Goal: Task Accomplishment & Management: Use online tool/utility

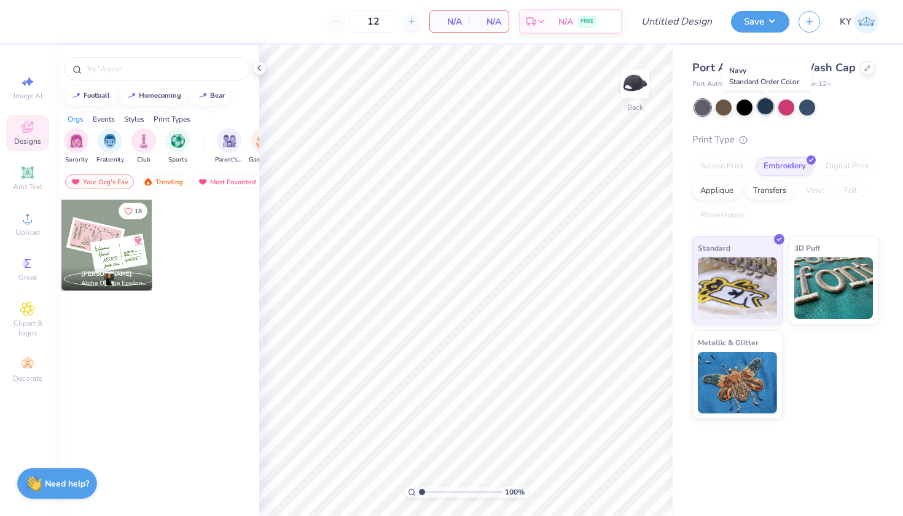
click at [763, 109] on div at bounding box center [765, 106] width 16 height 16
click at [29, 179] on icon at bounding box center [27, 172] width 15 height 15
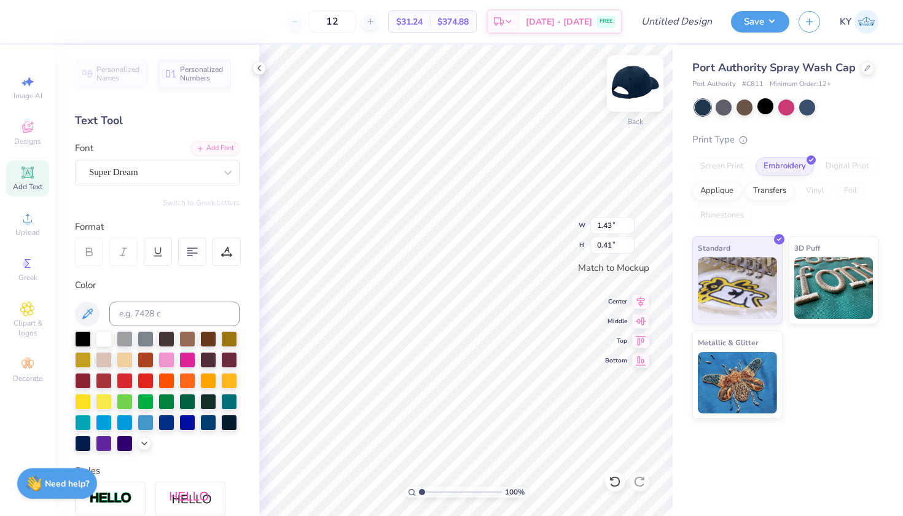
scroll to position [10, 2]
type textarea "b"
type textarea "BCCHS"
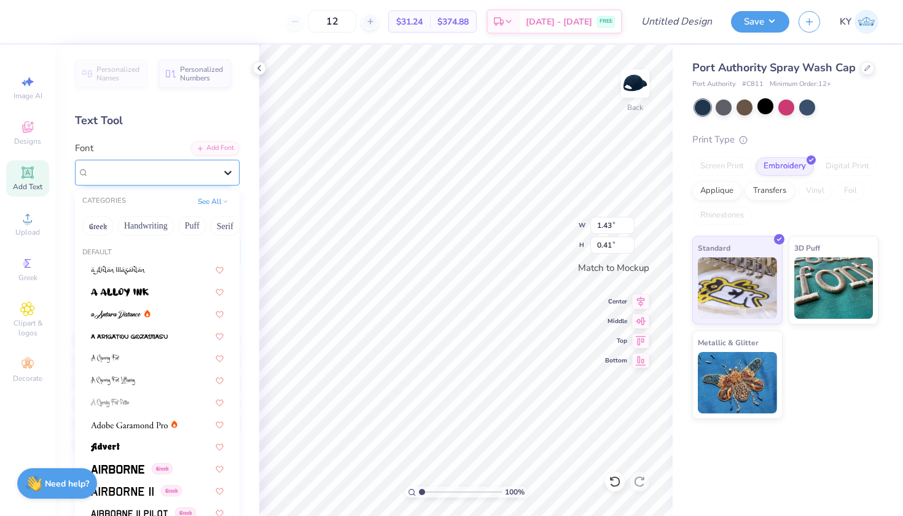
click at [222, 176] on icon at bounding box center [228, 172] width 12 height 12
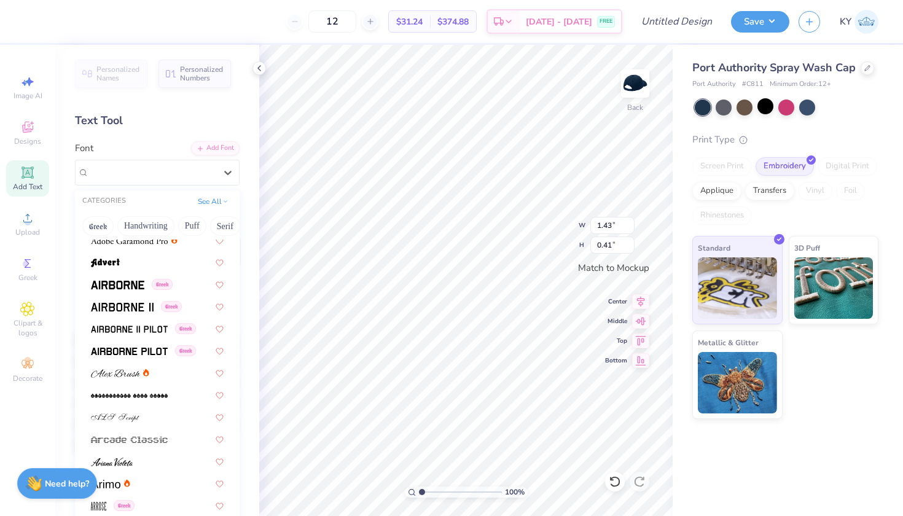
scroll to position [207, 0]
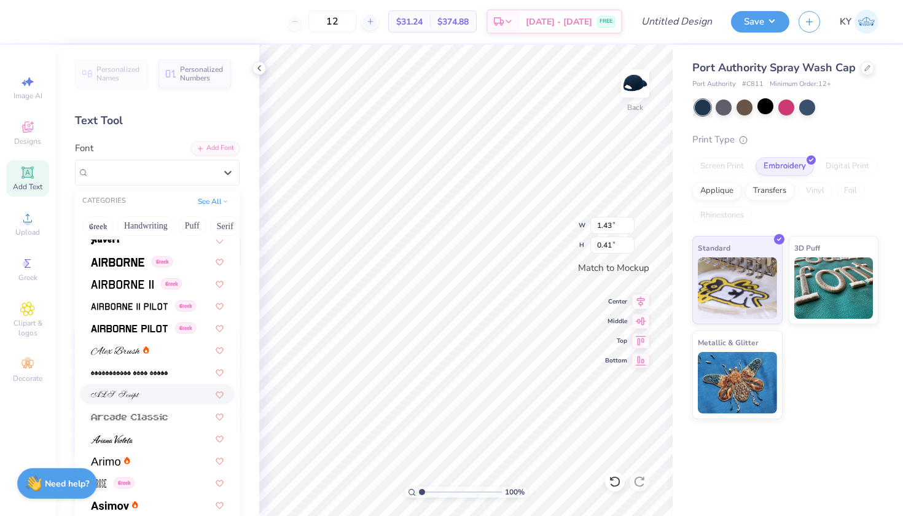
click at [141, 400] on div at bounding box center [157, 393] width 133 height 13
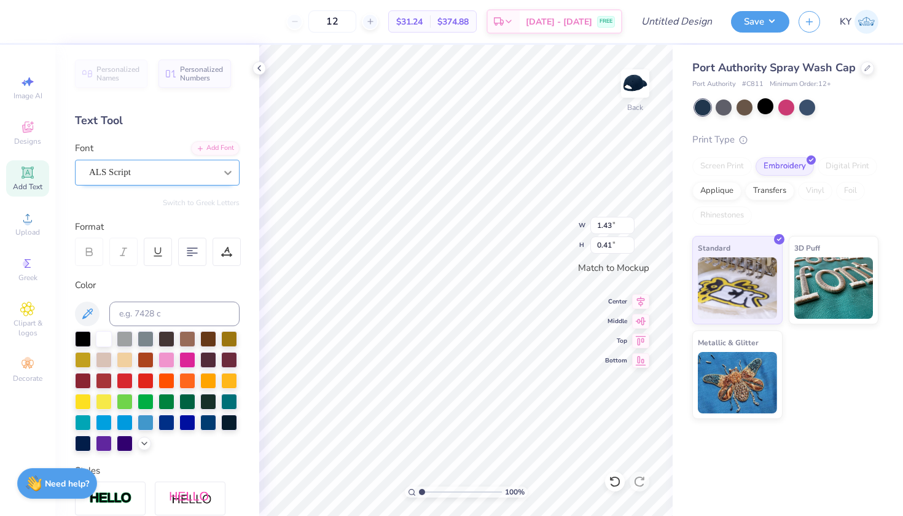
click at [222, 173] on icon at bounding box center [228, 172] width 12 height 12
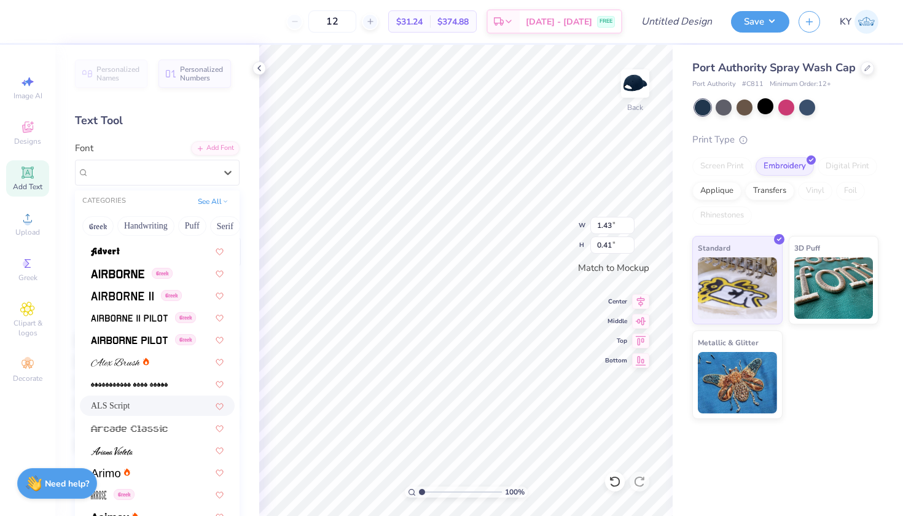
scroll to position [253, 0]
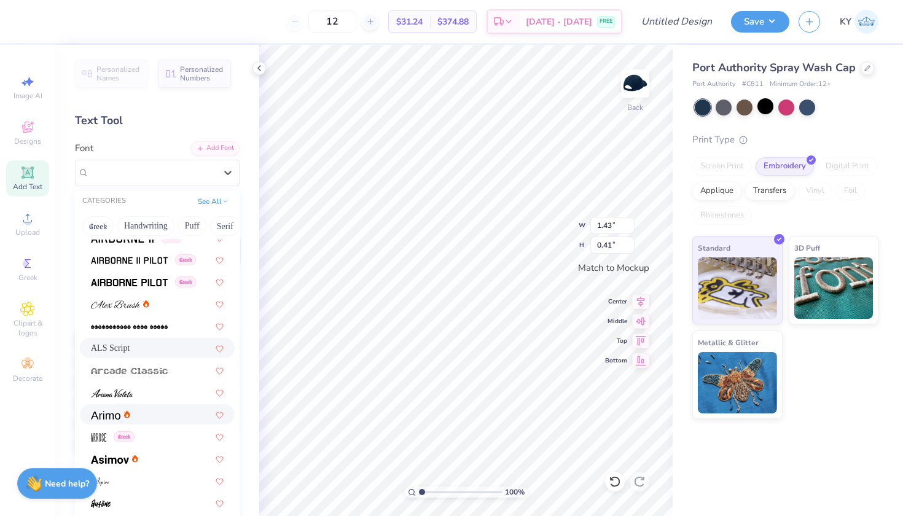
click at [143, 419] on div at bounding box center [157, 414] width 133 height 13
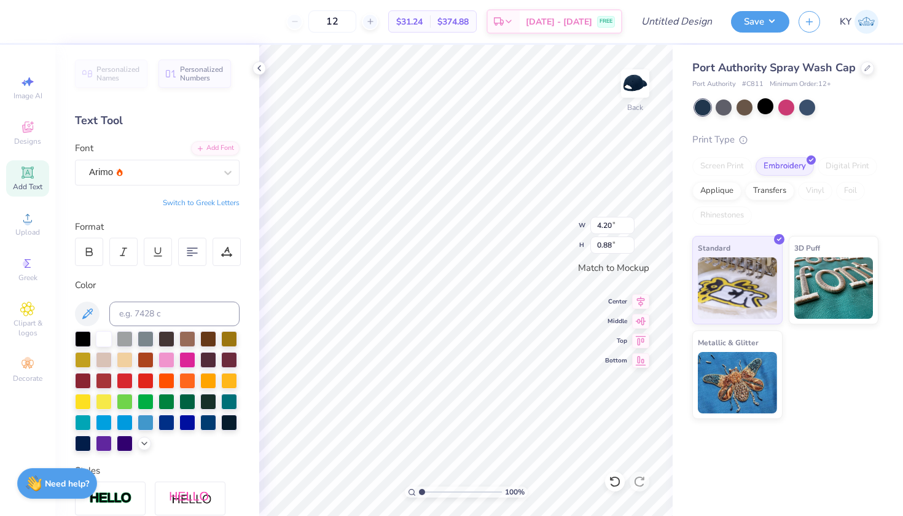
type input "4.20"
type input "0.88"
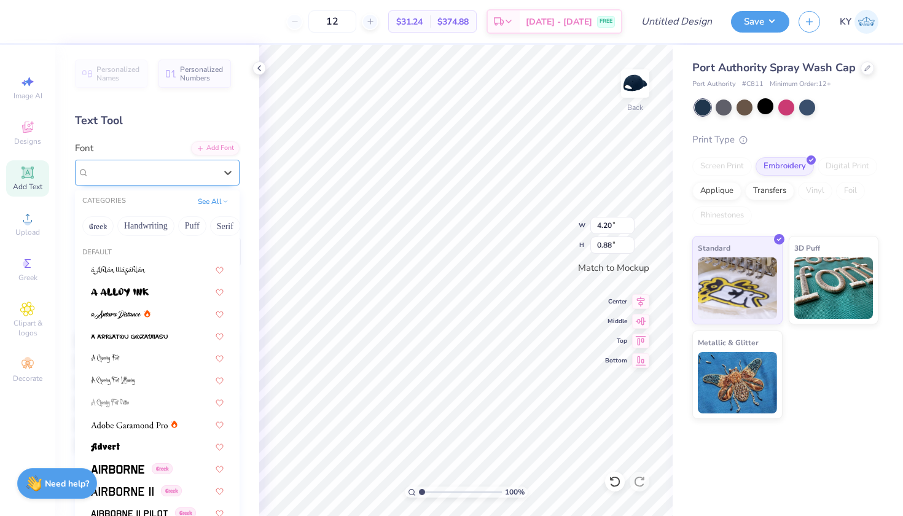
click at [185, 165] on div at bounding box center [152, 172] width 126 height 17
click at [161, 313] on div at bounding box center [157, 313] width 133 height 13
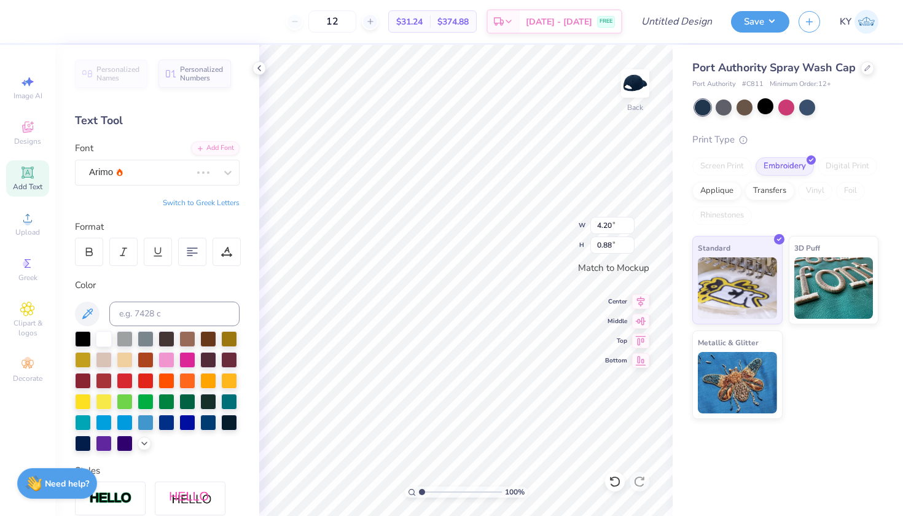
type input "4.11"
type input "1.17"
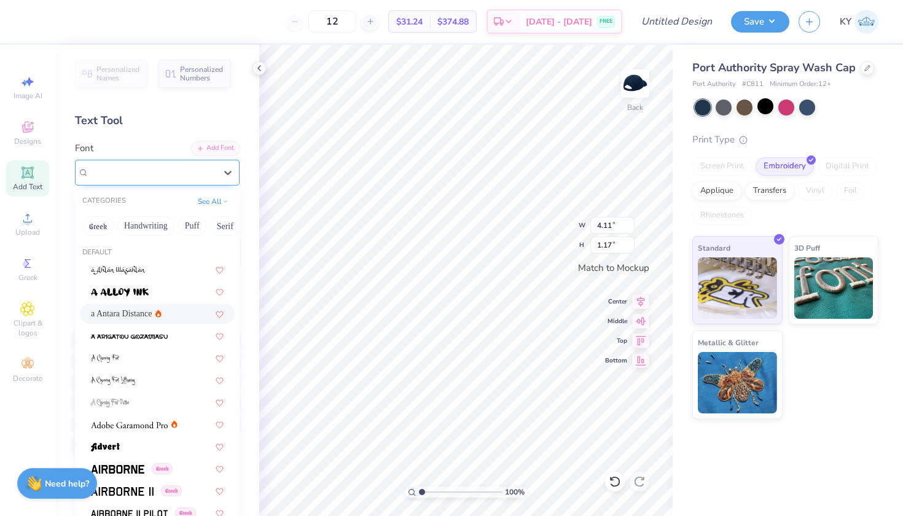
click at [180, 169] on div "a Antara Distance" at bounding box center [152, 172] width 129 height 19
click at [147, 360] on div at bounding box center [157, 357] width 133 height 13
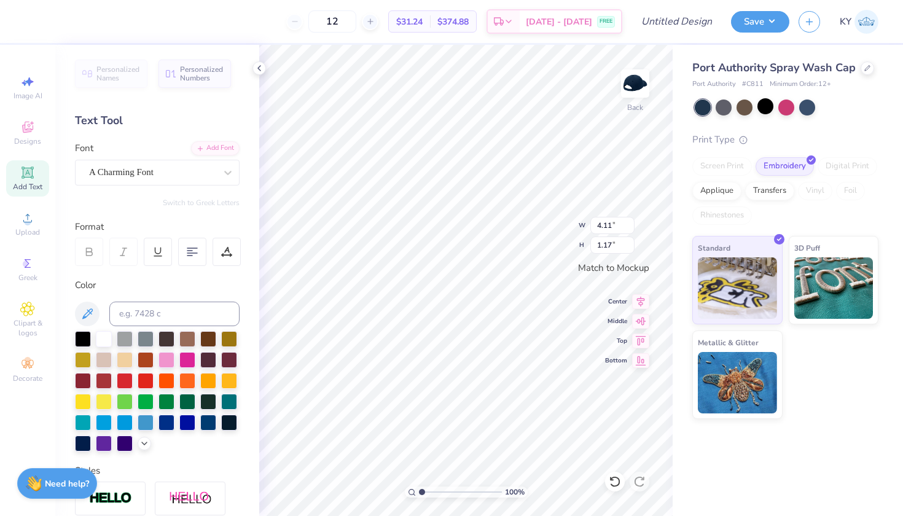
type input "2.82"
type input "1.01"
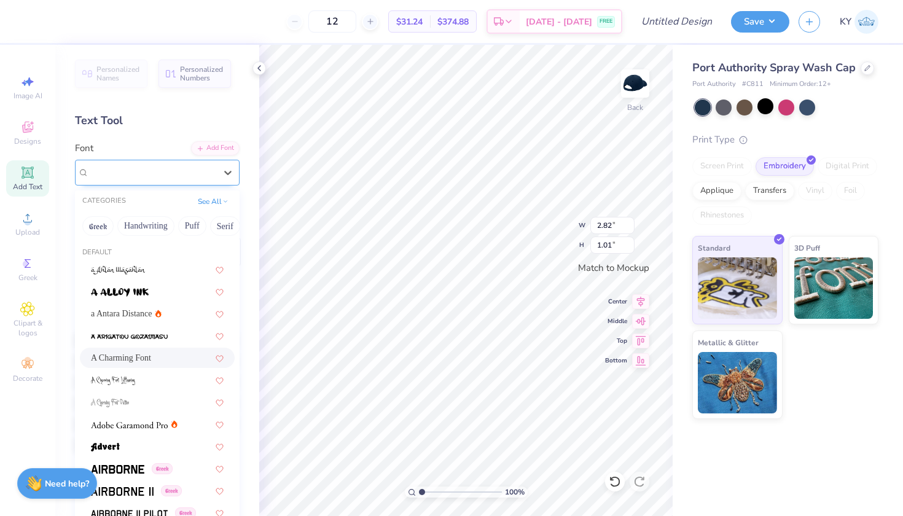
click at [169, 171] on div "A Charming Font" at bounding box center [152, 172] width 129 height 19
click at [144, 230] on button "Handwriting" at bounding box center [145, 226] width 57 height 20
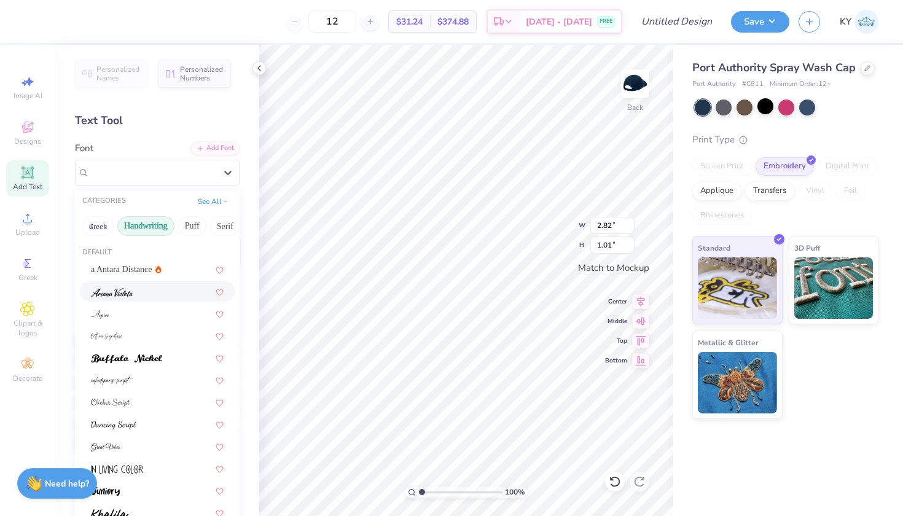
click at [142, 293] on div at bounding box center [157, 291] width 133 height 13
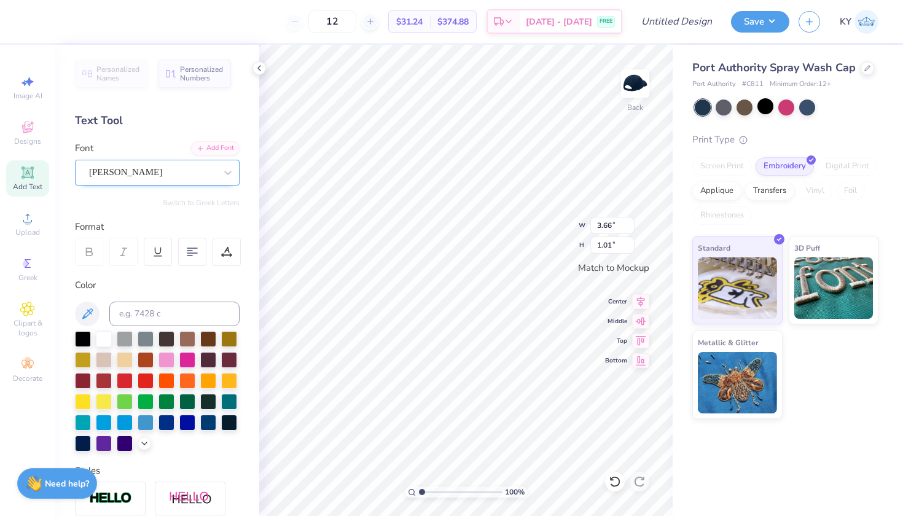
click at [168, 171] on div "Ariana Violeta" at bounding box center [152, 172] width 129 height 19
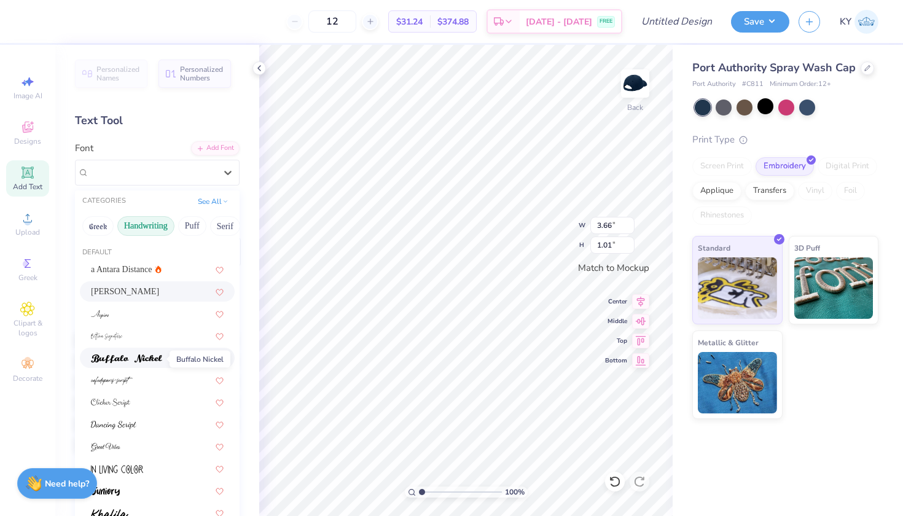
click at [150, 355] on img at bounding box center [126, 358] width 71 height 9
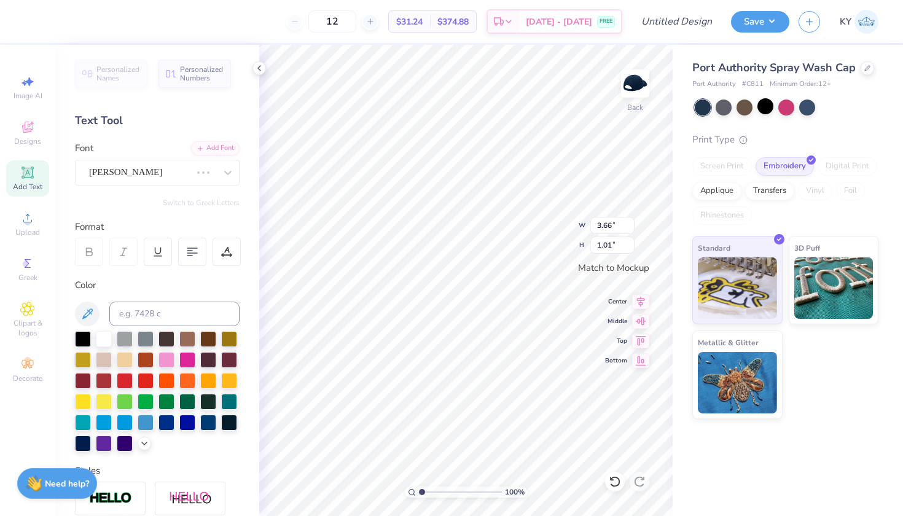
type input "4.25"
type input "0.89"
click at [258, 68] on polyline at bounding box center [259, 68] width 2 height 5
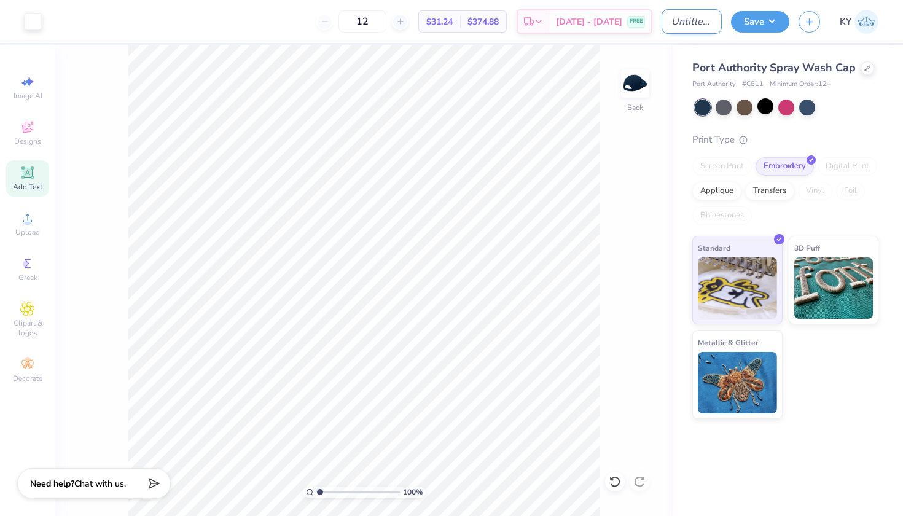
click at [673, 25] on input "Design Title" at bounding box center [691, 21] width 60 height 25
type input "BCCHS Navy Hat"
click at [766, 25] on button "Save" at bounding box center [760, 19] width 58 height 21
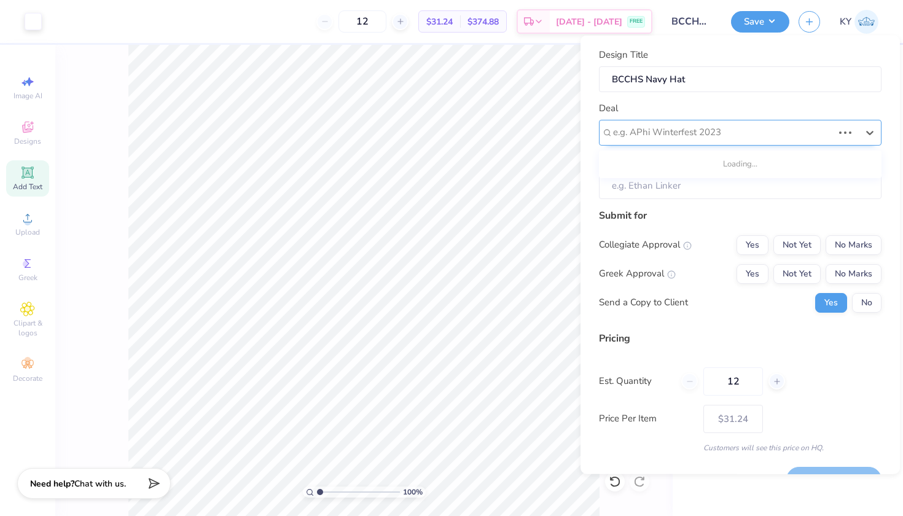
click at [705, 136] on div "e.g. APhi Winterfest 2023" at bounding box center [723, 132] width 220 height 14
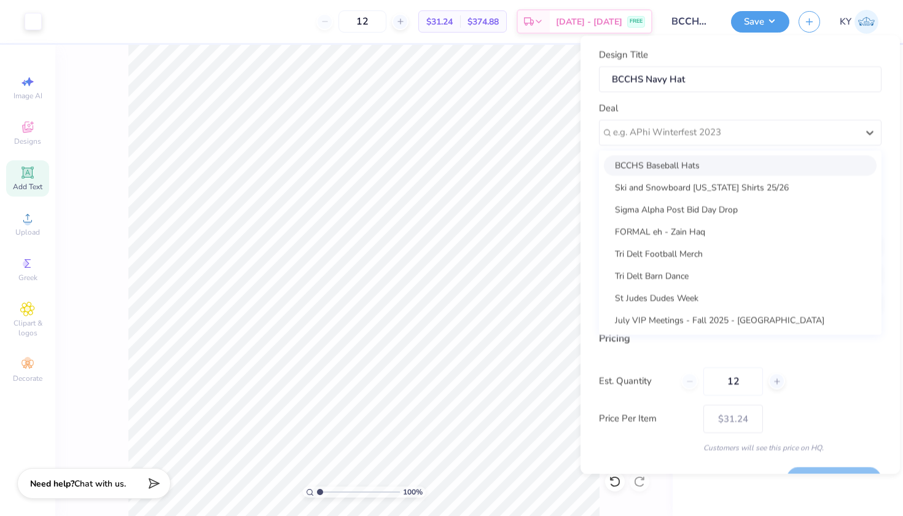
click at [702, 166] on div "BCCHS Baseball Hats" at bounding box center [740, 165] width 273 height 20
type input "Rosalina Gonzalez"
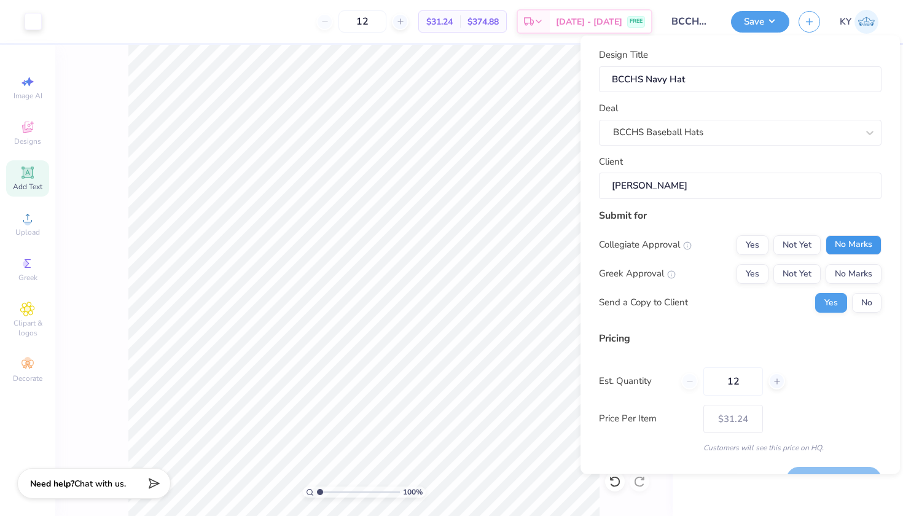
click at [829, 238] on button "No Marks" at bounding box center [853, 245] width 56 height 20
click at [831, 273] on button "No Marks" at bounding box center [853, 273] width 56 height 20
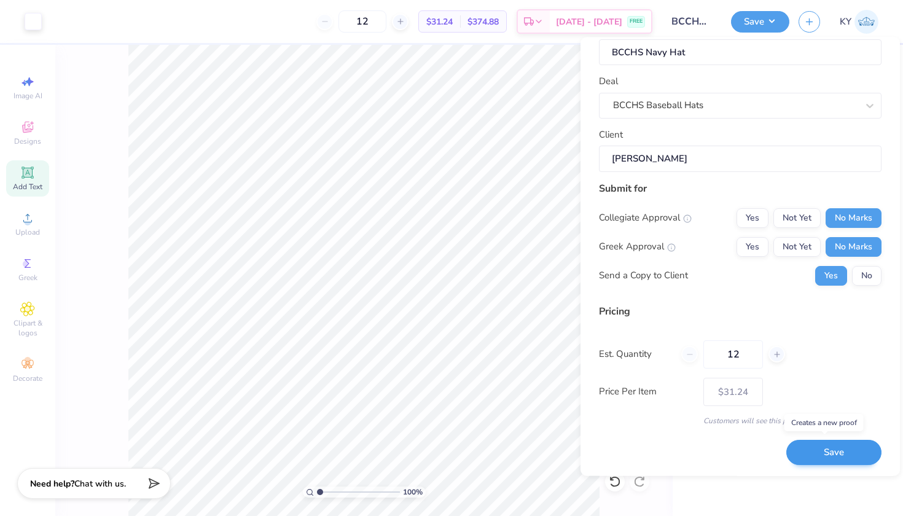
click at [817, 450] on button "Save" at bounding box center [833, 452] width 95 height 25
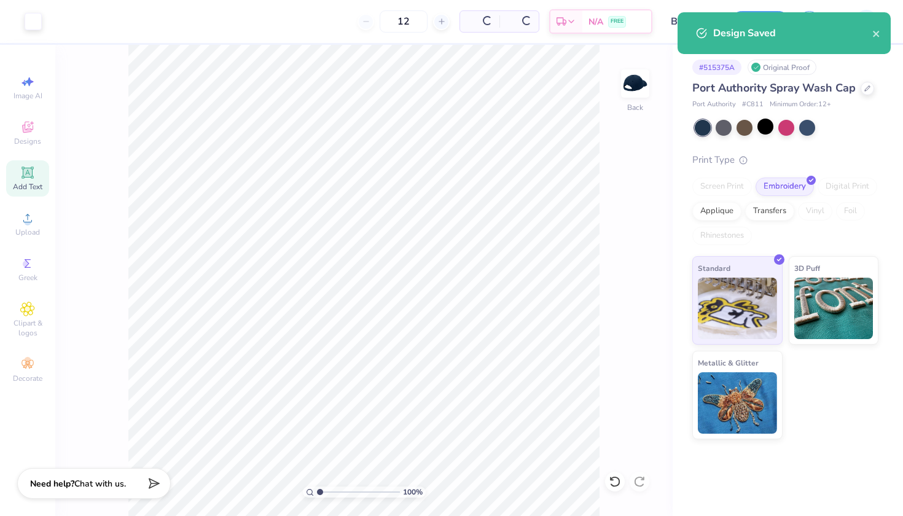
type input "$31.24"
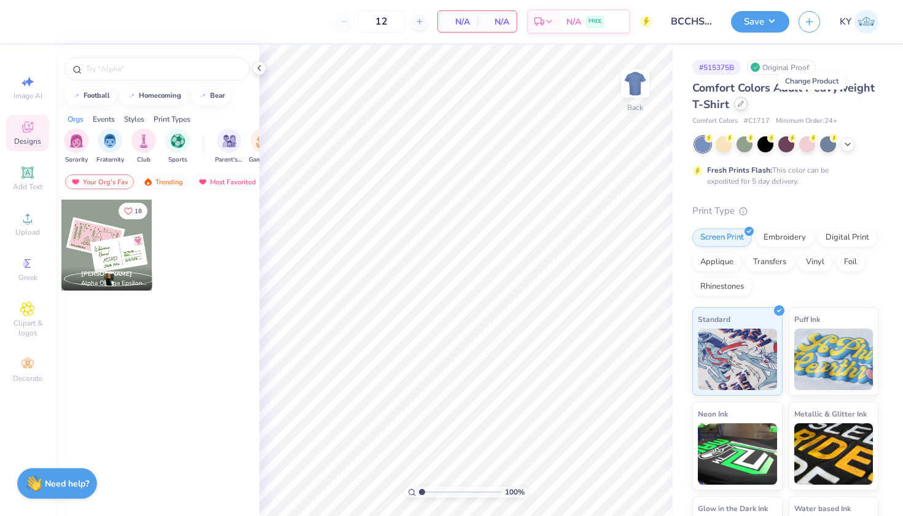
click at [747, 107] on div at bounding box center [741, 104] width 14 height 14
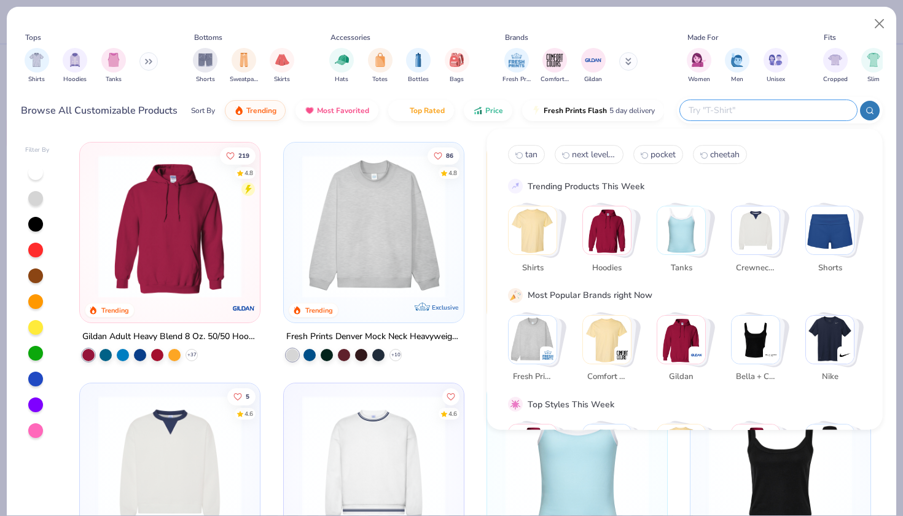
click at [756, 107] on input "text" at bounding box center [767, 110] width 161 height 14
paste input "Flexfit Cool & Dry Sport Cap"
type input "Flexfit Cool & Dry Sport Cap"
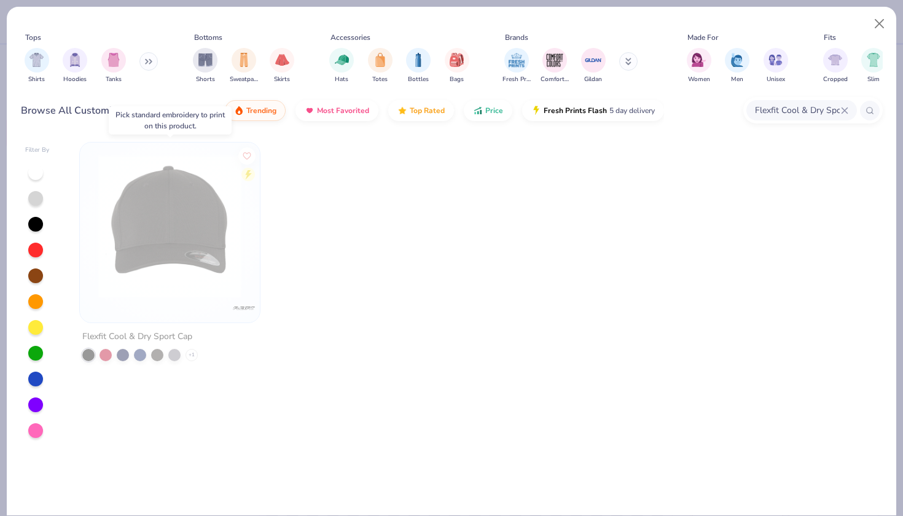
click at [171, 246] on img at bounding box center [169, 226] width 155 height 143
click at [882, 23] on button "Close" at bounding box center [879, 23] width 23 height 23
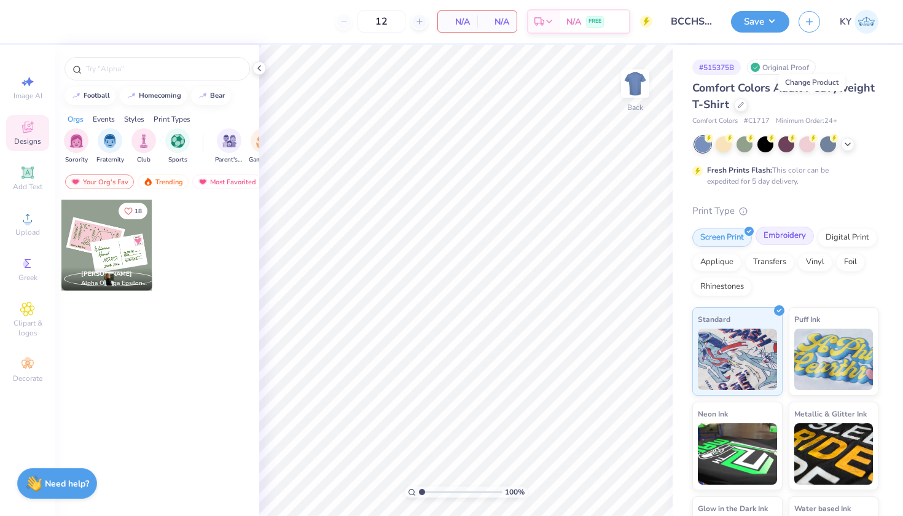
click at [792, 236] on div "Embroidery" at bounding box center [784, 236] width 58 height 18
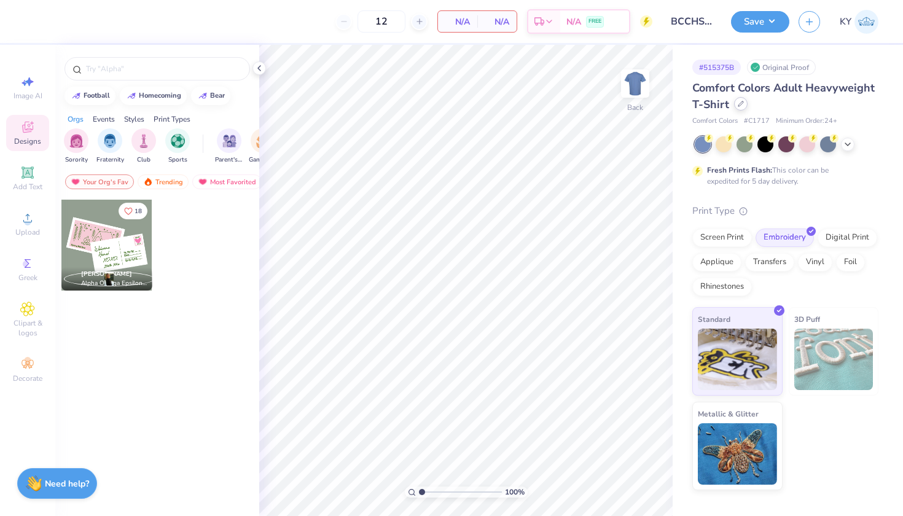
click at [744, 99] on div at bounding box center [741, 104] width 14 height 14
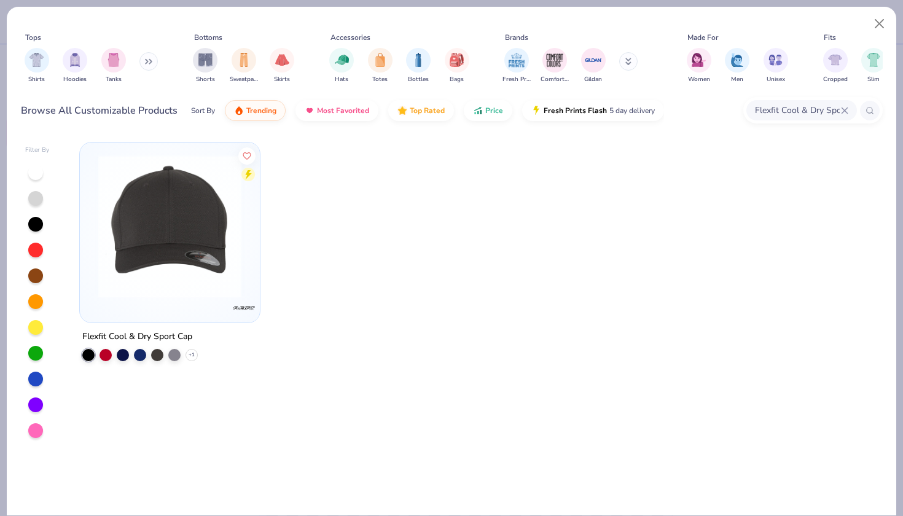
click at [212, 185] on img at bounding box center [169, 226] width 155 height 143
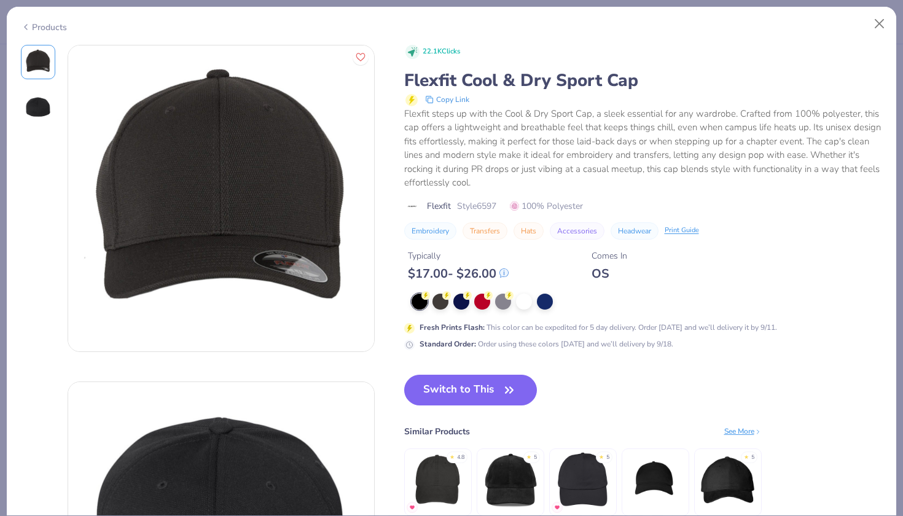
click at [423, 295] on circle at bounding box center [425, 295] width 9 height 9
click at [419, 389] on button "Switch to This" at bounding box center [470, 390] width 133 height 31
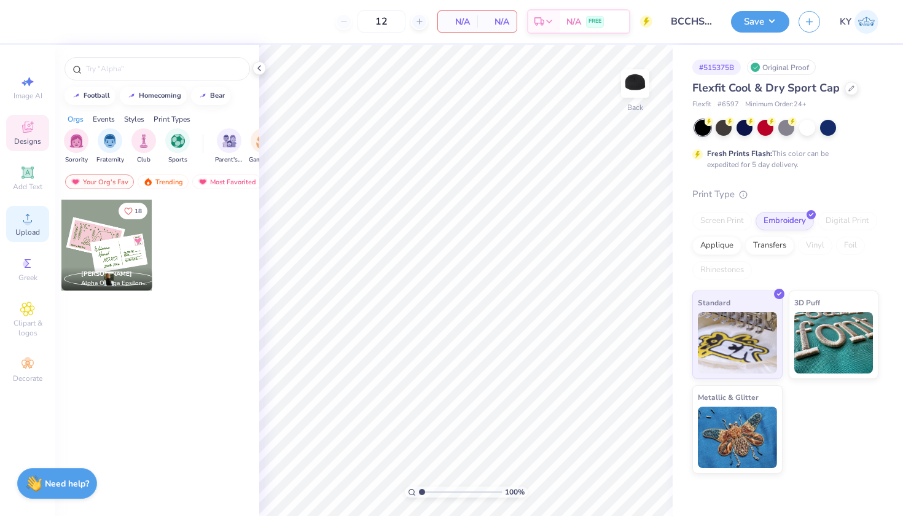
click at [22, 229] on span "Upload" at bounding box center [27, 232] width 25 height 10
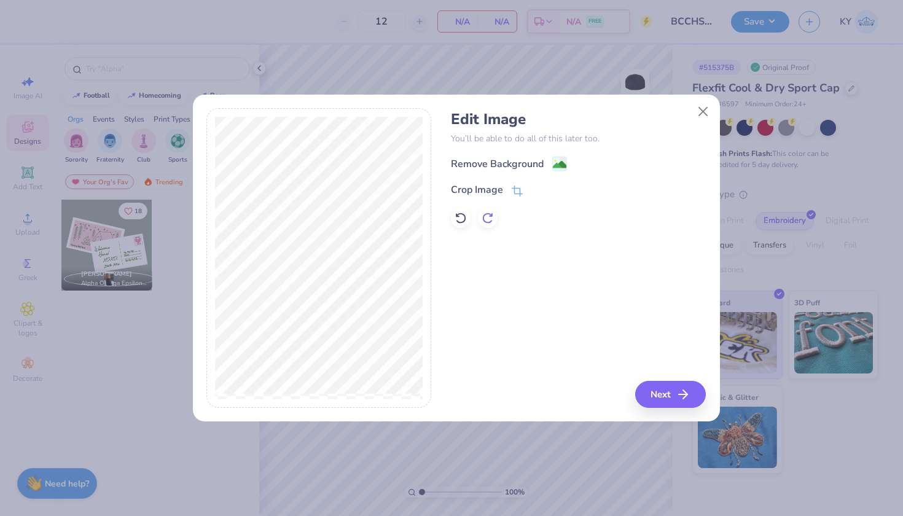
click at [490, 212] on icon at bounding box center [487, 218] width 12 height 12
click at [460, 215] on icon at bounding box center [460, 218] width 12 height 12
click at [491, 165] on div "Remove Background" at bounding box center [497, 165] width 93 height 15
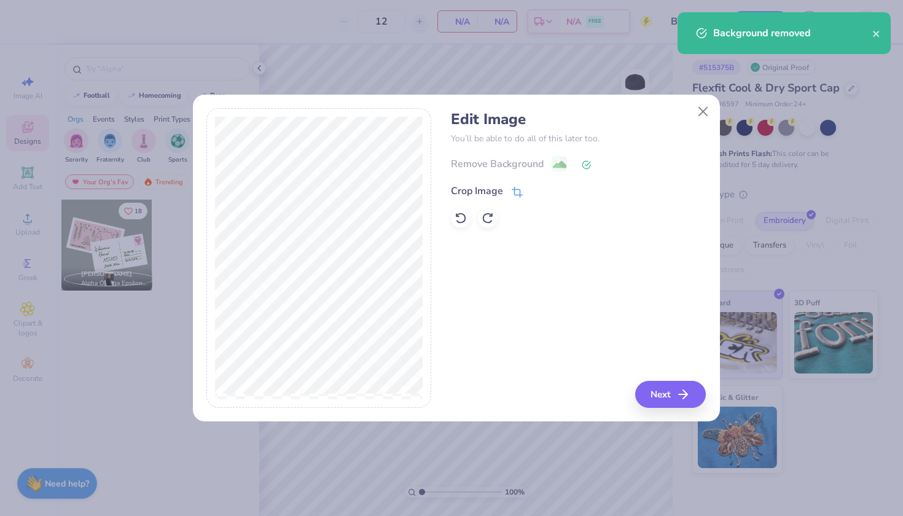
click at [486, 190] on div "Crop Image" at bounding box center [477, 191] width 52 height 15
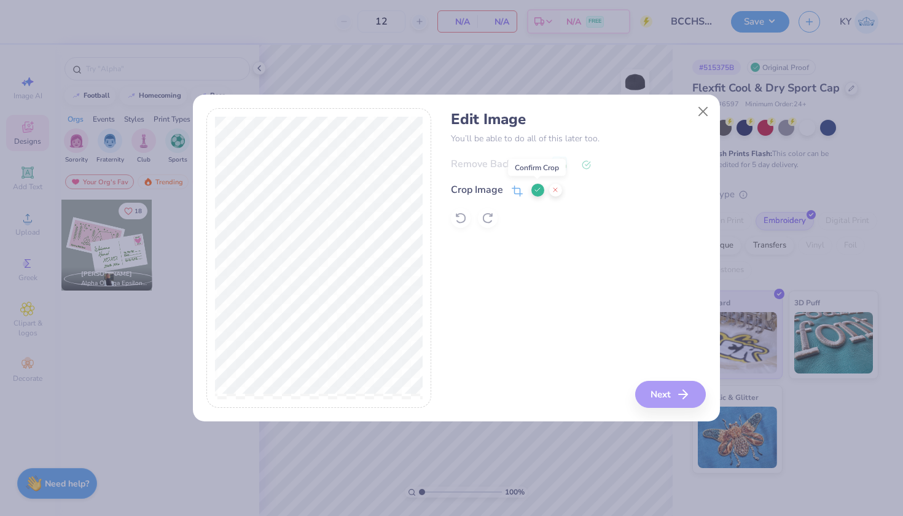
click at [535, 191] on polyline at bounding box center [537, 190] width 5 height 4
click at [684, 405] on button "Next" at bounding box center [672, 394] width 71 height 27
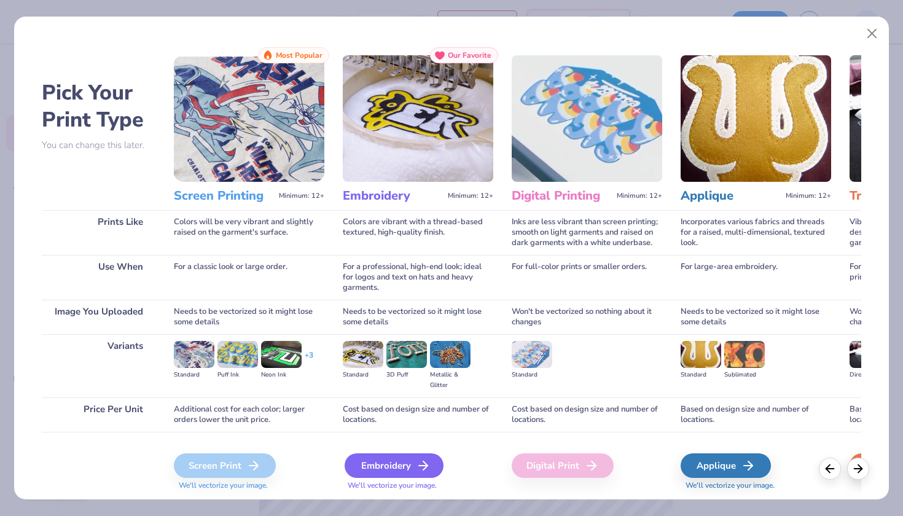
click at [369, 465] on div "Embroidery" at bounding box center [393, 465] width 99 height 25
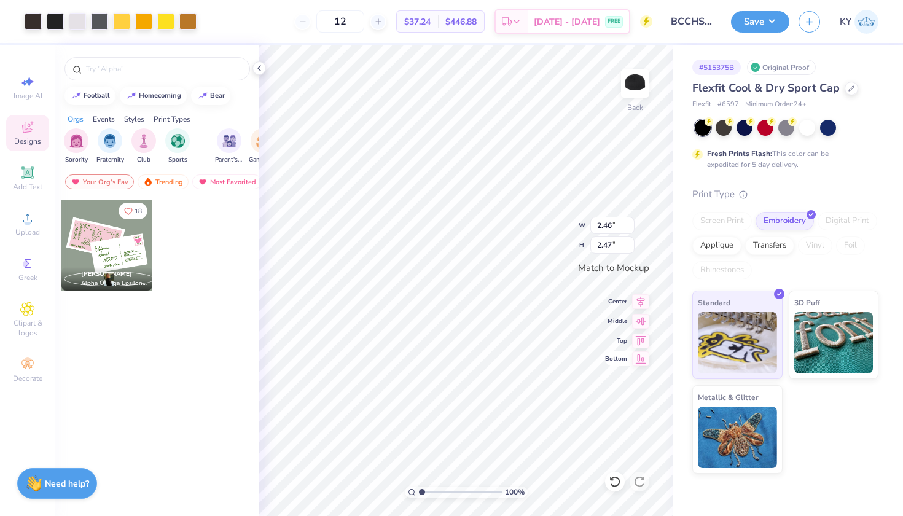
type input "2.50"
type input "2.49"
click at [541, 234] on div "100 % Back W 2.50 2.50 " H 2.49 2.49 " Match to Mockup Center Middle Top Bottom" at bounding box center [465, 280] width 413 height 471
click at [29, 27] on div at bounding box center [33, 20] width 17 height 17
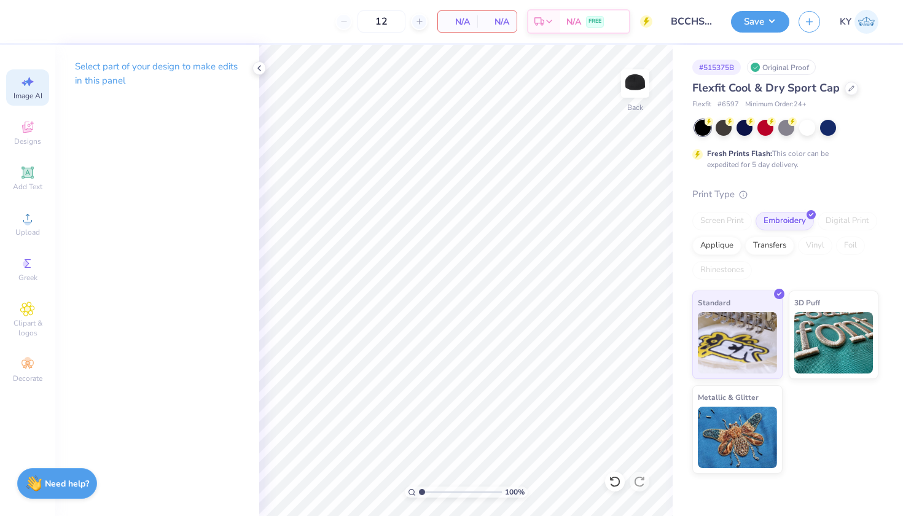
click at [36, 96] on span "Image AI" at bounding box center [28, 96] width 29 height 10
select select "4"
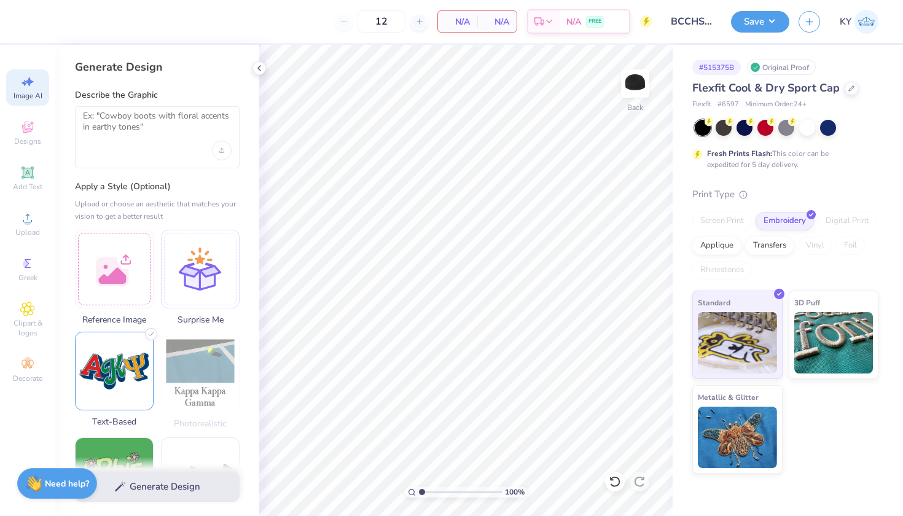
click at [110, 337] on img at bounding box center [114, 370] width 77 height 77
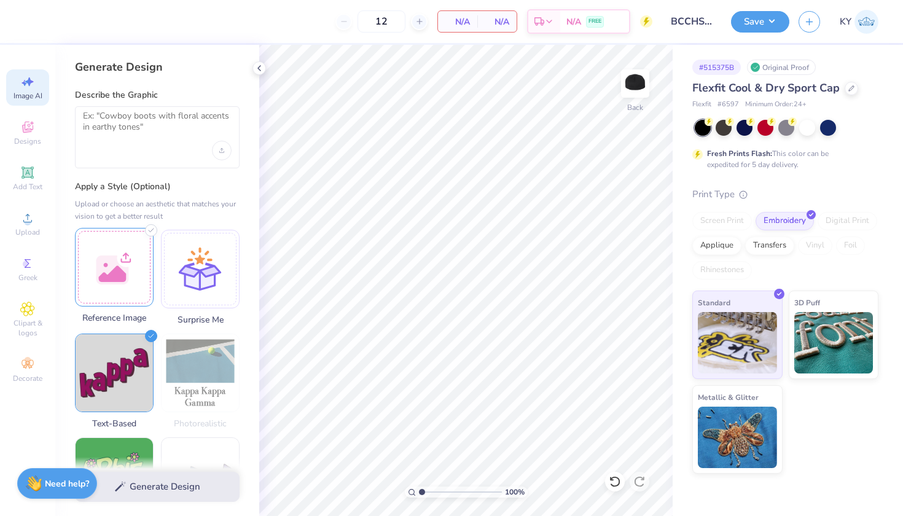
click at [108, 285] on div at bounding box center [114, 267] width 79 height 79
click at [141, 279] on div at bounding box center [114, 267] width 79 height 79
click at [117, 258] on div at bounding box center [114, 267] width 79 height 79
click at [147, 128] on textarea at bounding box center [157, 126] width 149 height 31
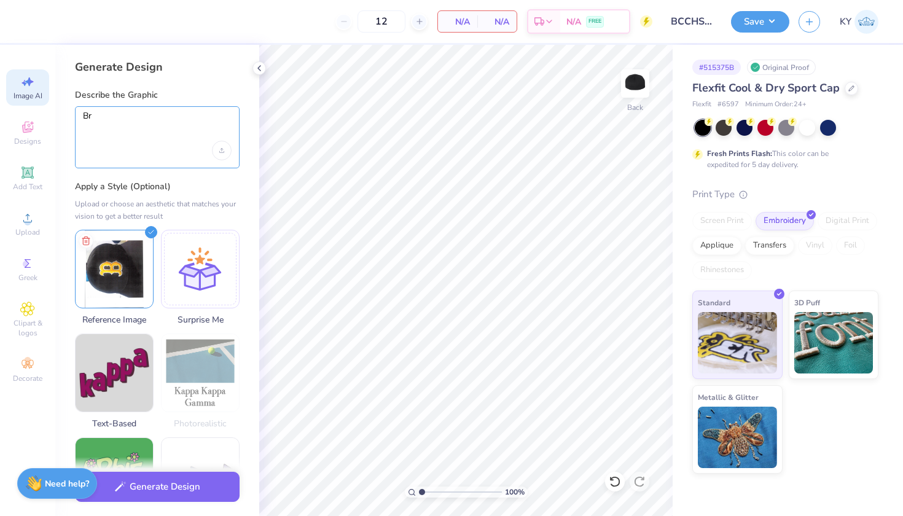
type textarea "B"
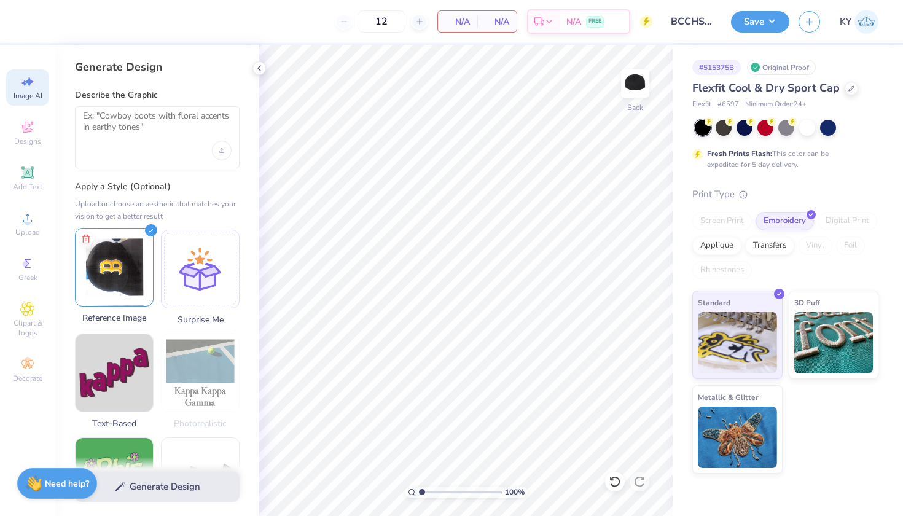
click at [119, 293] on img at bounding box center [114, 266] width 77 height 77
click at [136, 135] on textarea at bounding box center [157, 126] width 149 height 31
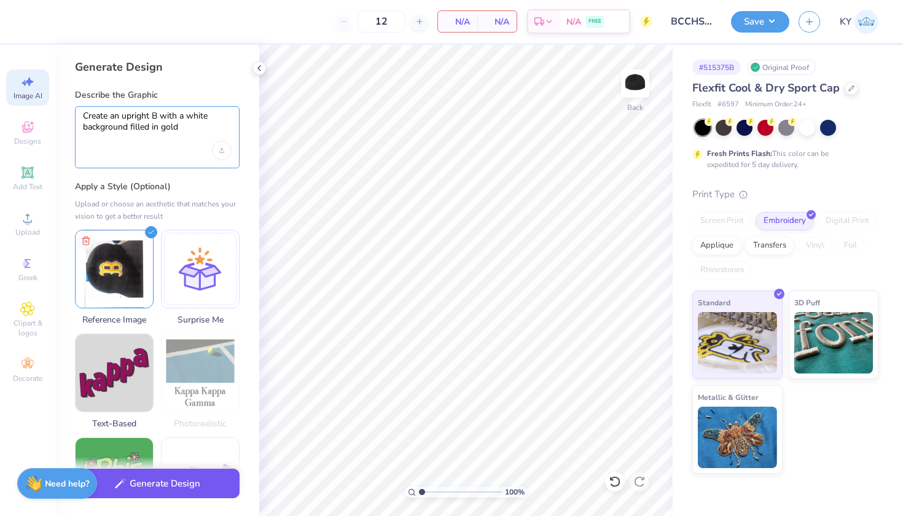
type textarea "Create an upright B with a white background filled in gold"
click at [120, 488] on icon "button" at bounding box center [120, 483] width 11 height 11
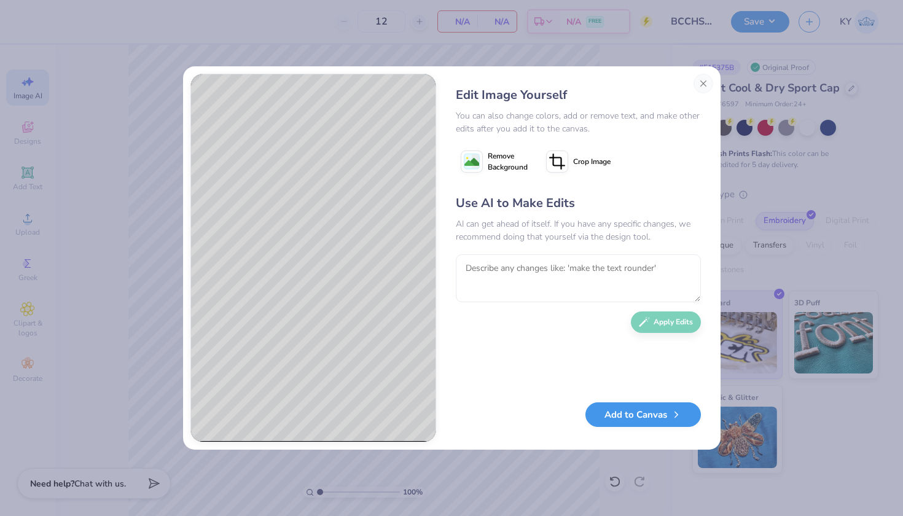
click at [636, 409] on button "Add to Canvas" at bounding box center [642, 414] width 115 height 25
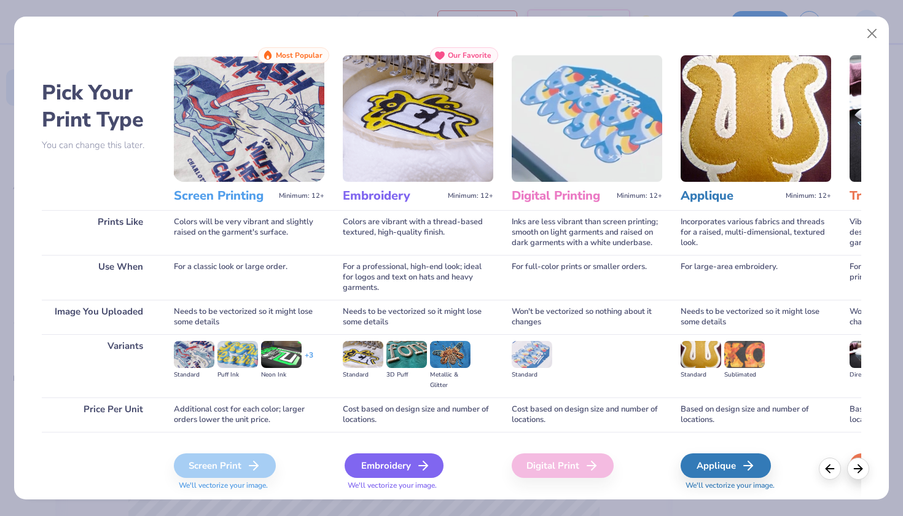
click at [381, 458] on div "Embroidery" at bounding box center [393, 465] width 99 height 25
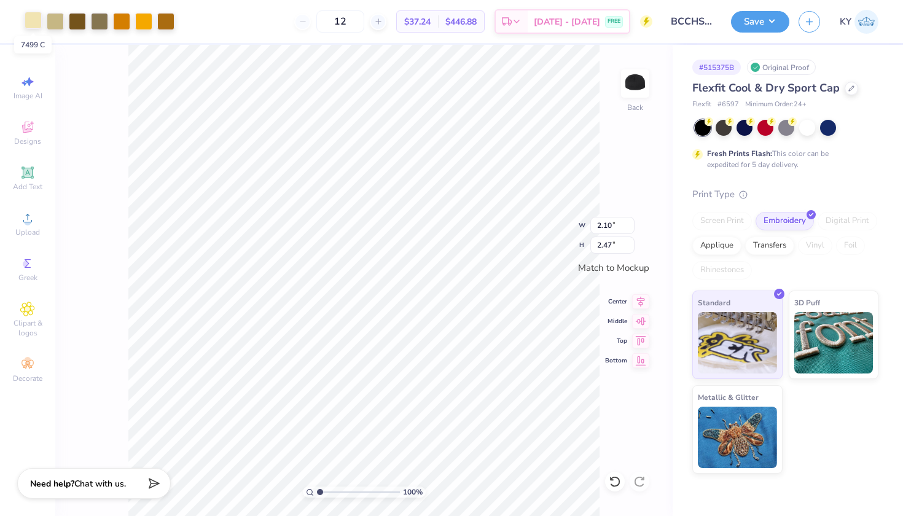
click at [25, 18] on div at bounding box center [33, 20] width 17 height 17
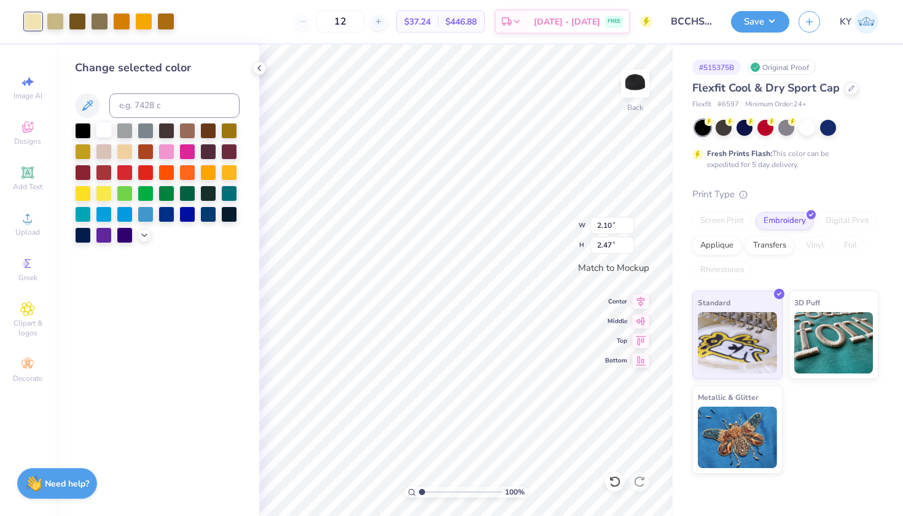
click at [102, 130] on div at bounding box center [104, 130] width 16 height 16
click at [58, 20] on div at bounding box center [55, 20] width 17 height 17
click at [100, 126] on div at bounding box center [104, 130] width 16 height 16
click at [63, 23] on div at bounding box center [55, 20] width 17 height 17
click at [101, 134] on div at bounding box center [104, 130] width 16 height 16
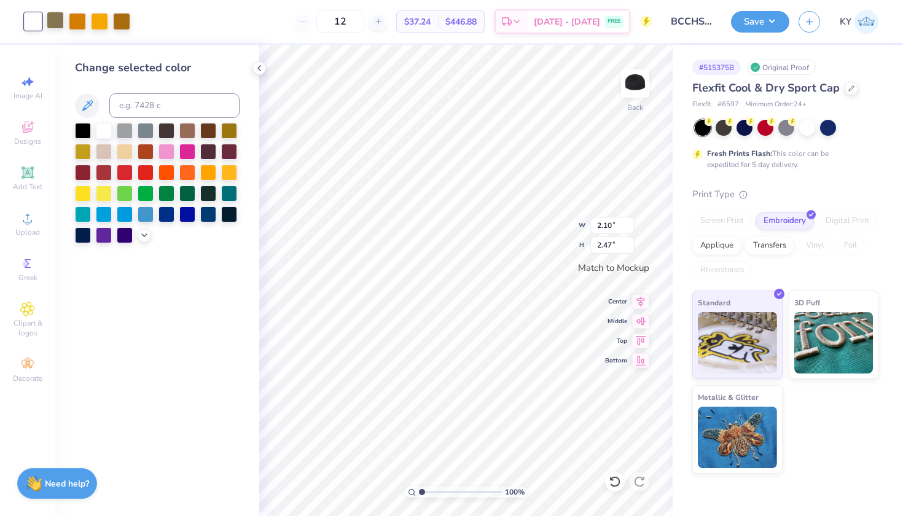
click at [52, 14] on div at bounding box center [55, 20] width 17 height 17
click at [106, 130] on div at bounding box center [104, 130] width 16 height 16
click at [104, 20] on div at bounding box center [99, 20] width 17 height 17
click at [55, 21] on div at bounding box center [55, 20] width 17 height 17
click at [145, 118] on input at bounding box center [174, 105] width 130 height 25
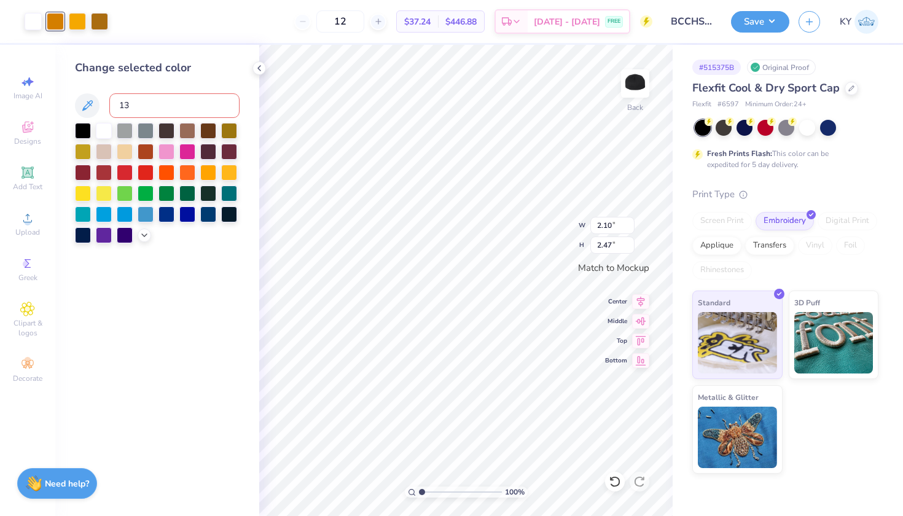
type input "130"
click at [80, 22] on div at bounding box center [77, 20] width 17 height 17
click at [130, 113] on input at bounding box center [174, 105] width 130 height 25
type input "130"
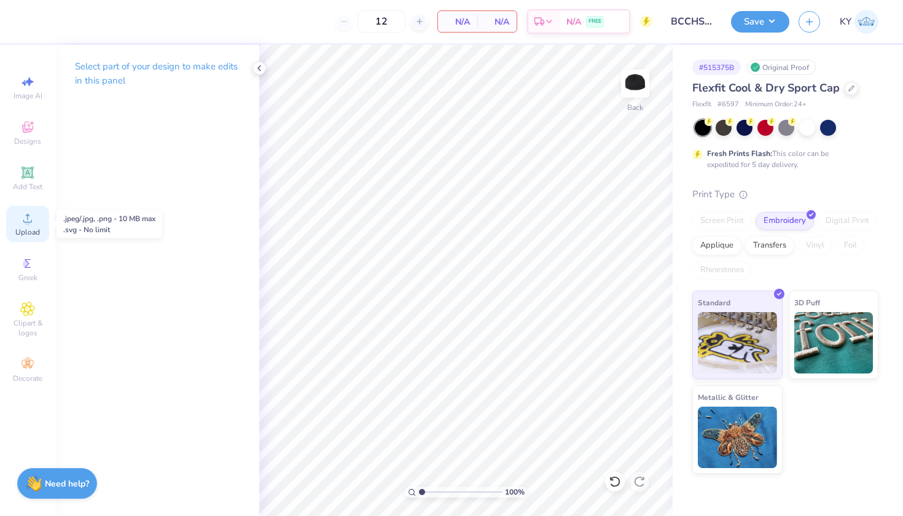
click at [28, 228] on span "Upload" at bounding box center [27, 232] width 25 height 10
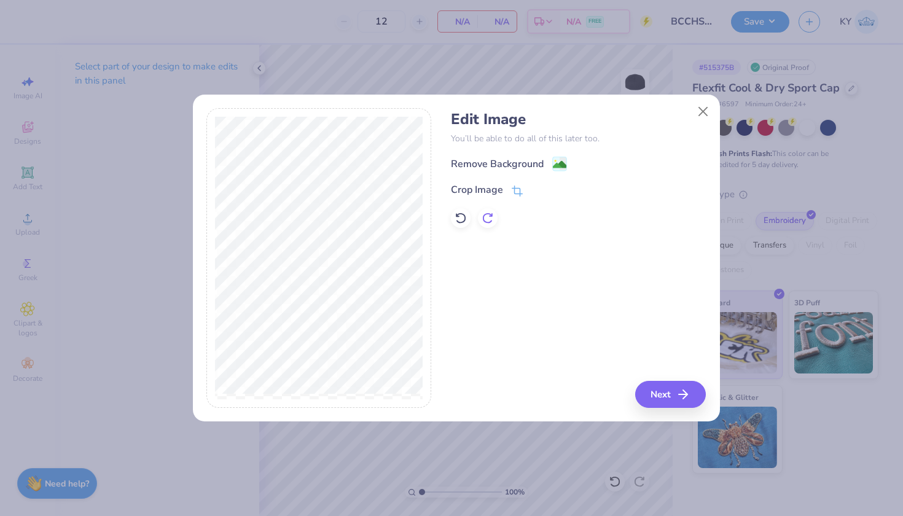
click at [484, 217] on icon at bounding box center [487, 218] width 12 height 12
click at [697, 106] on button "Close" at bounding box center [702, 110] width 23 height 23
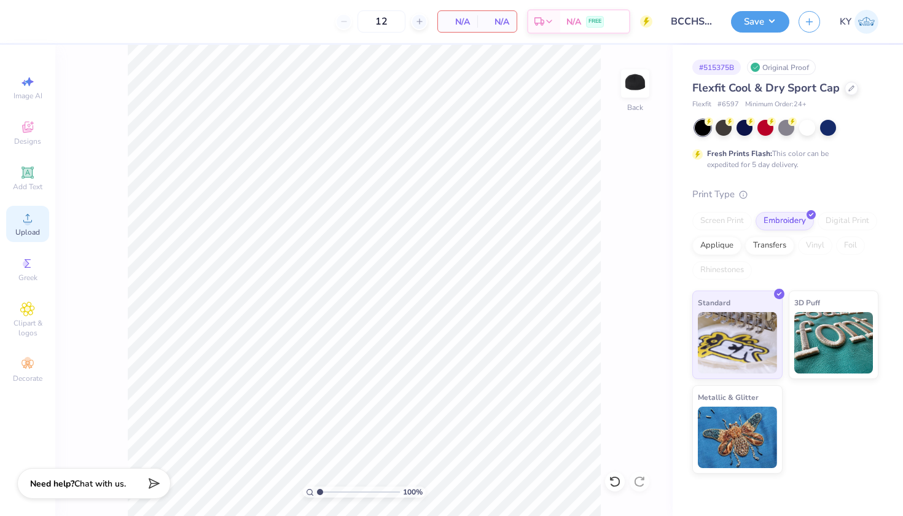
click at [31, 219] on icon at bounding box center [27, 218] width 15 height 15
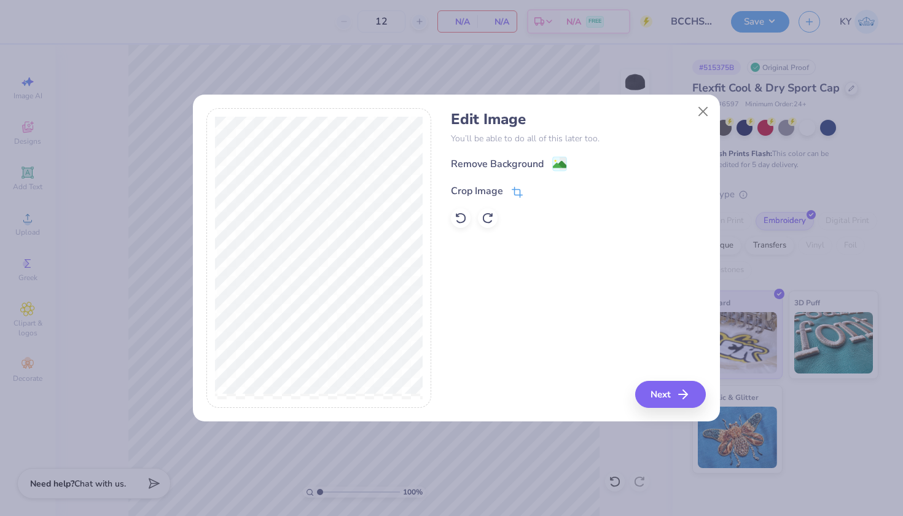
click at [503, 193] on div "Crop Image" at bounding box center [487, 191] width 72 height 15
click at [534, 192] on icon at bounding box center [537, 189] width 7 height 7
click at [559, 164] on image at bounding box center [560, 166] width 14 height 14
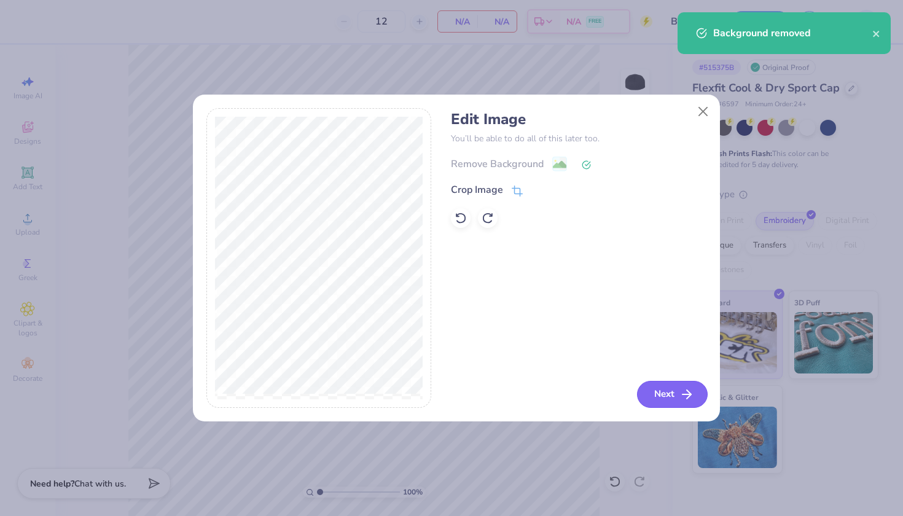
click at [659, 395] on button "Next" at bounding box center [672, 394] width 71 height 27
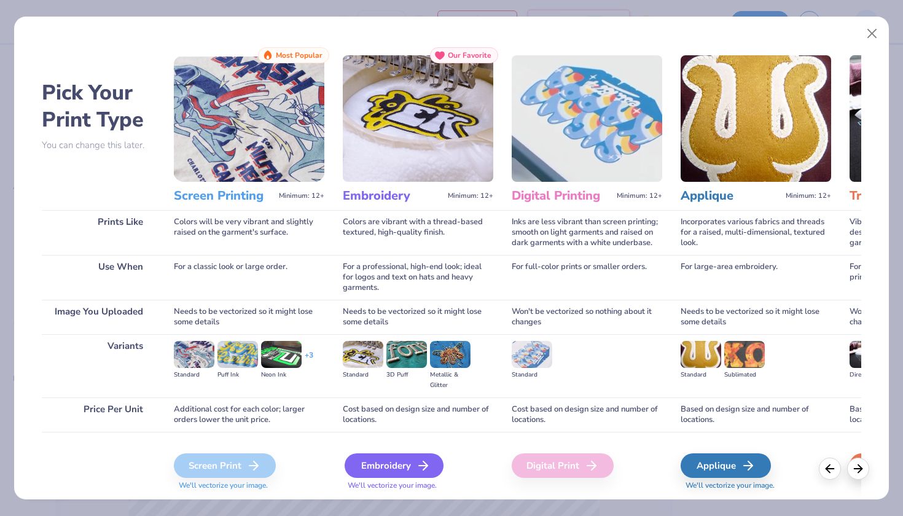
click at [385, 463] on div "Embroidery" at bounding box center [393, 465] width 99 height 25
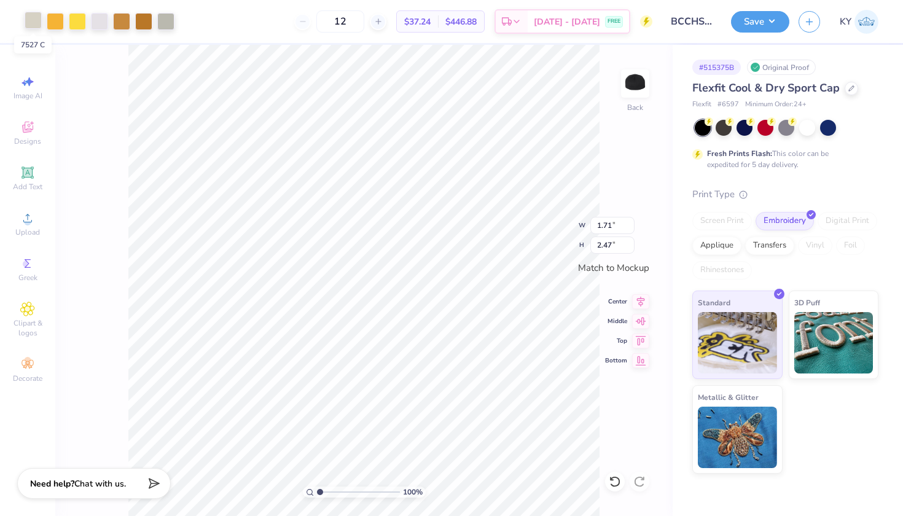
click at [32, 25] on div at bounding box center [33, 20] width 17 height 17
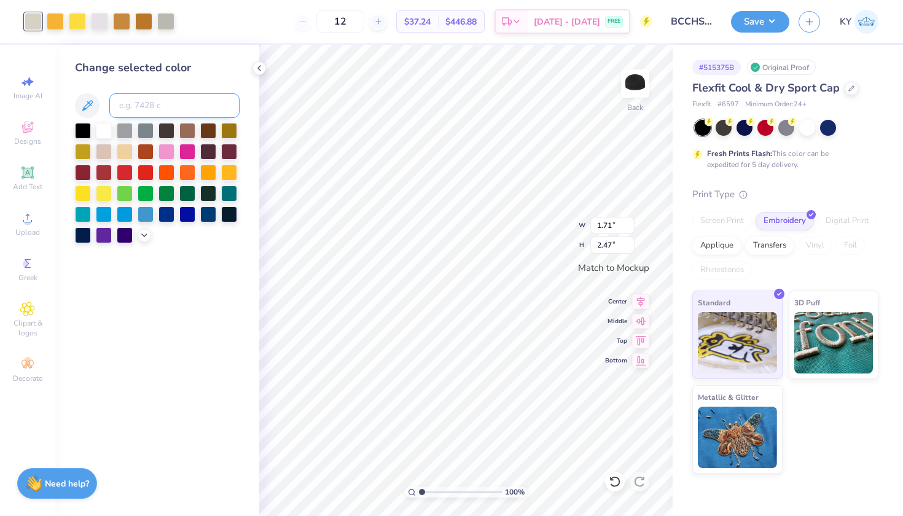
click at [146, 108] on input at bounding box center [174, 105] width 130 height 25
click at [106, 134] on div at bounding box center [104, 130] width 16 height 16
click at [98, 21] on div at bounding box center [99, 20] width 17 height 17
click at [106, 127] on div at bounding box center [104, 130] width 16 height 16
click at [99, 17] on div at bounding box center [99, 20] width 17 height 17
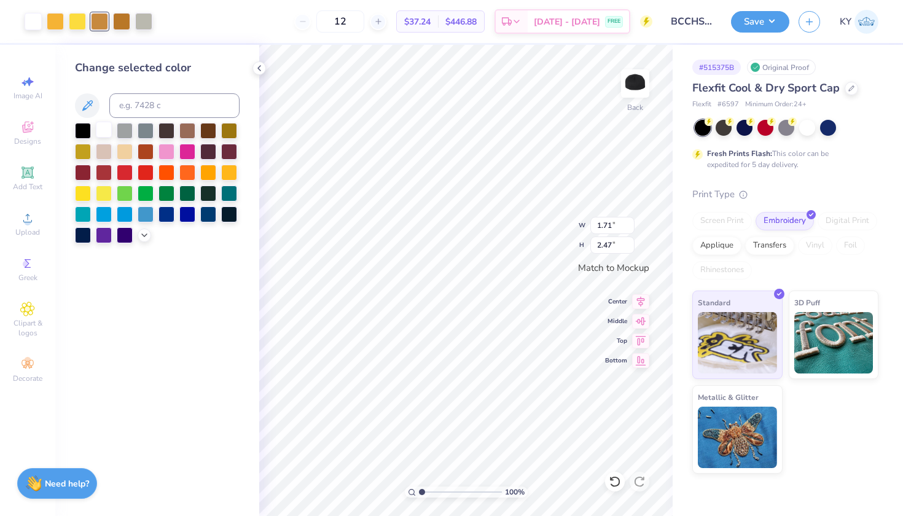
click at [101, 128] on div at bounding box center [104, 130] width 16 height 16
click at [114, 16] on div at bounding box center [121, 20] width 17 height 17
click at [108, 136] on div at bounding box center [104, 130] width 16 height 16
click at [57, 25] on div at bounding box center [55, 20] width 17 height 17
click at [135, 109] on input at bounding box center [174, 105] width 130 height 25
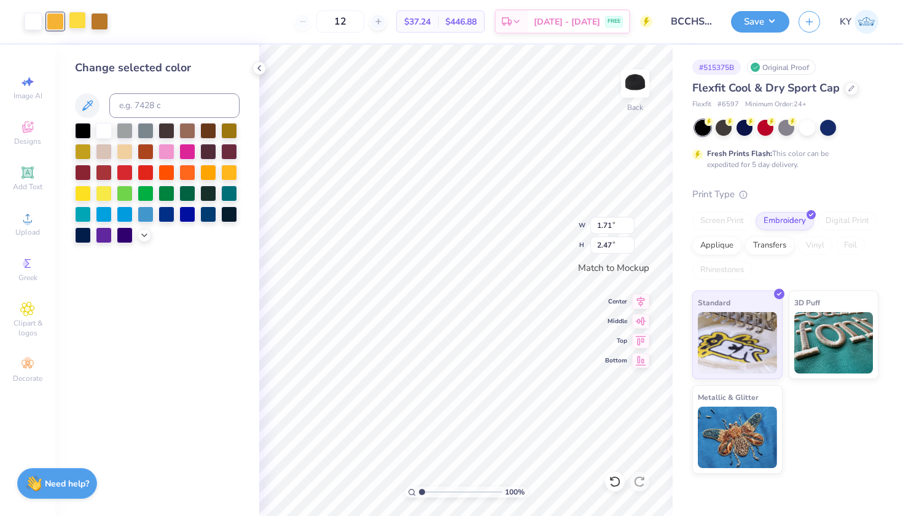
click at [74, 14] on div at bounding box center [77, 20] width 17 height 17
click at [137, 112] on input at bounding box center [174, 105] width 130 height 25
type input "143"
click at [79, 21] on div at bounding box center [77, 20] width 17 height 17
click at [149, 99] on input at bounding box center [174, 105] width 130 height 25
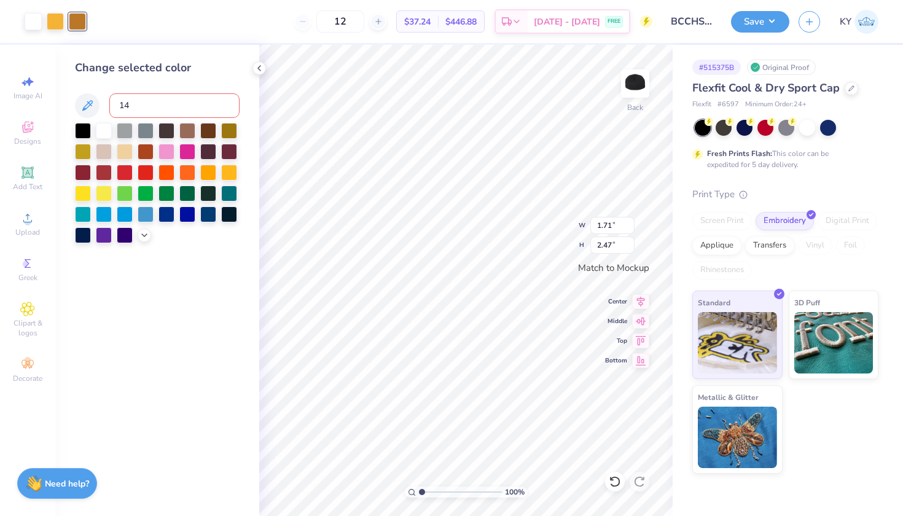
type input "143"
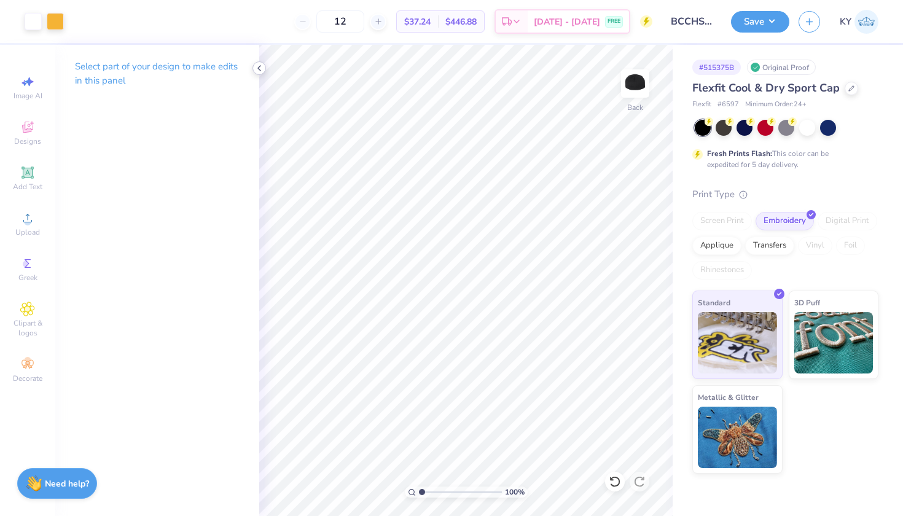
click at [257, 64] on icon at bounding box center [259, 68] width 10 height 10
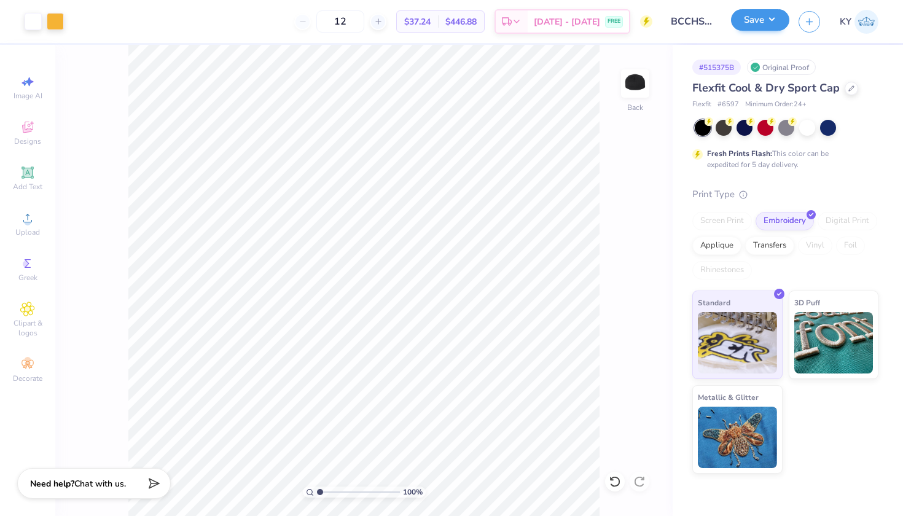
click at [762, 25] on button "Save" at bounding box center [760, 19] width 58 height 21
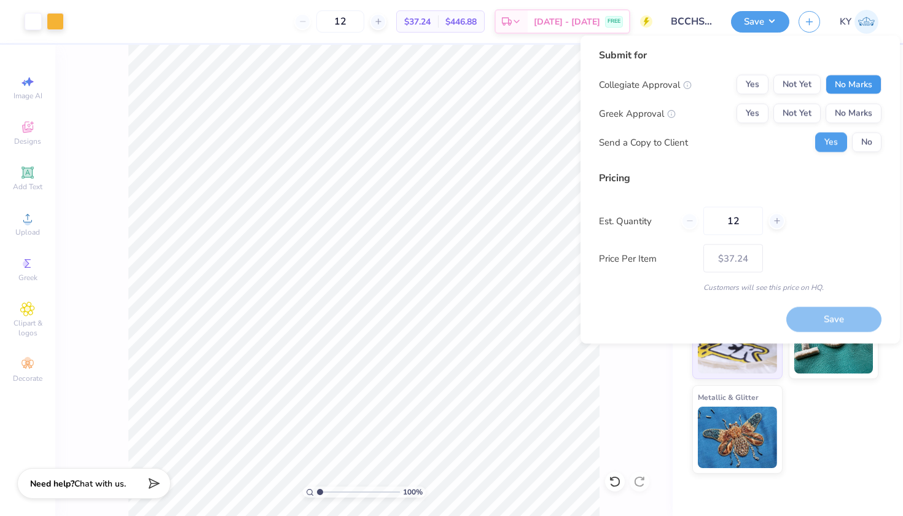
click at [868, 85] on button "No Marks" at bounding box center [853, 85] width 56 height 20
click at [858, 112] on button "No Marks" at bounding box center [853, 114] width 56 height 20
click at [837, 326] on button "Save" at bounding box center [833, 318] width 95 height 25
type input "$37.24"
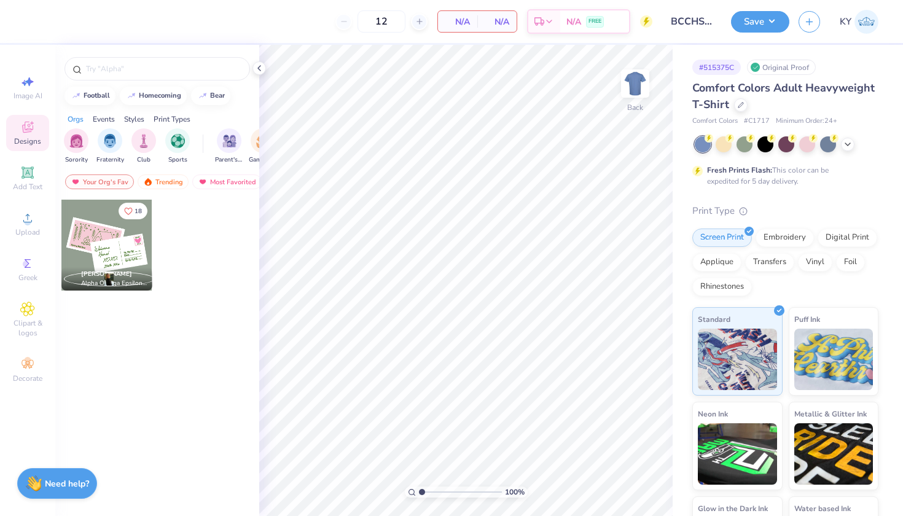
click at [812, 112] on div "Comfort Colors Adult Heavyweight T-Shirt" at bounding box center [785, 96] width 186 height 33
click at [744, 106] on icon at bounding box center [740, 104] width 6 height 6
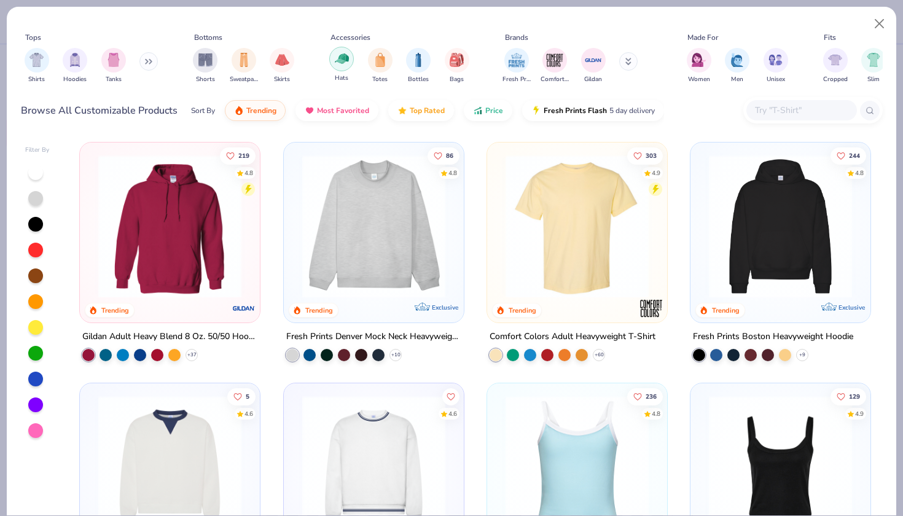
click at [341, 56] on img "filter for Hats" at bounding box center [342, 59] width 14 height 14
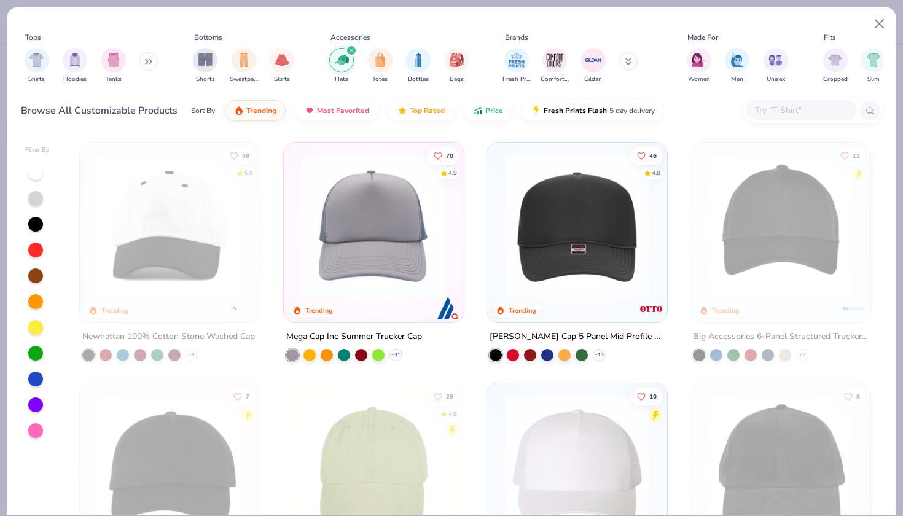
click at [343, 272] on img at bounding box center [373, 226] width 155 height 143
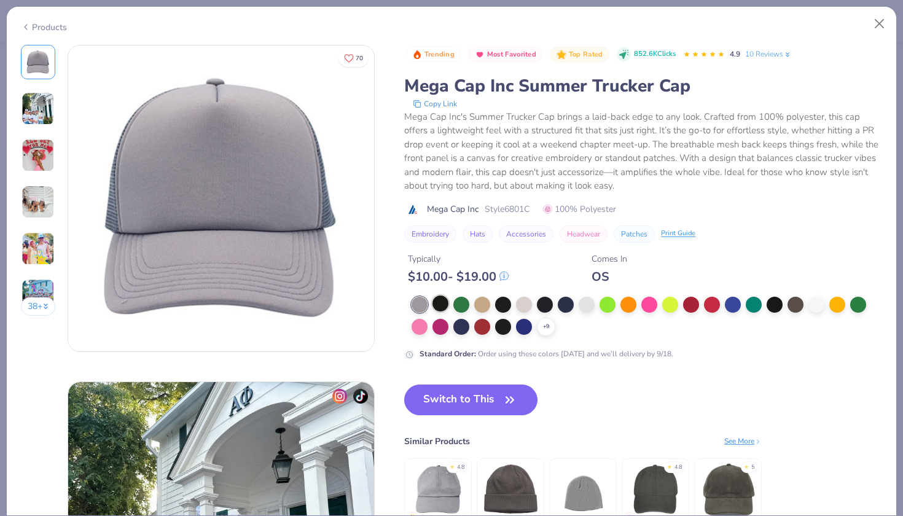
click at [438, 305] on div at bounding box center [440, 303] width 16 height 16
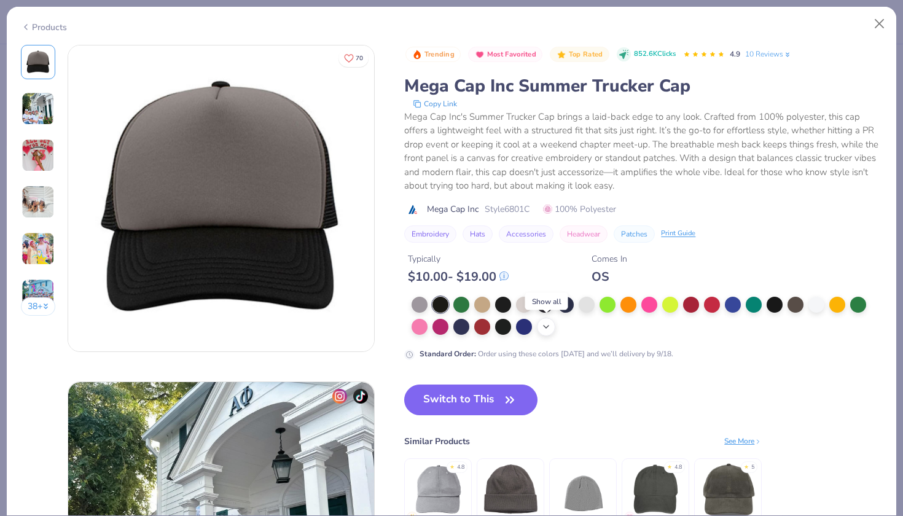
click at [544, 327] on icon at bounding box center [546, 327] width 10 height 10
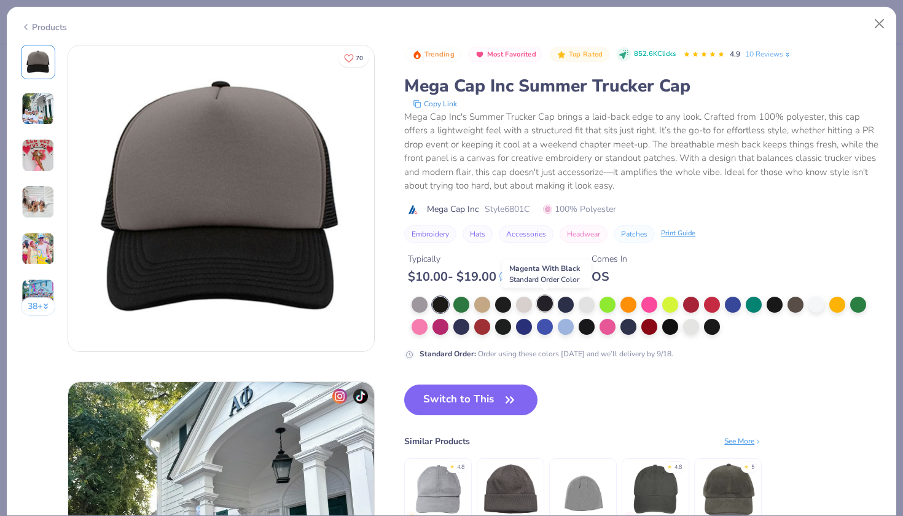
click at [543, 300] on div at bounding box center [545, 303] width 16 height 16
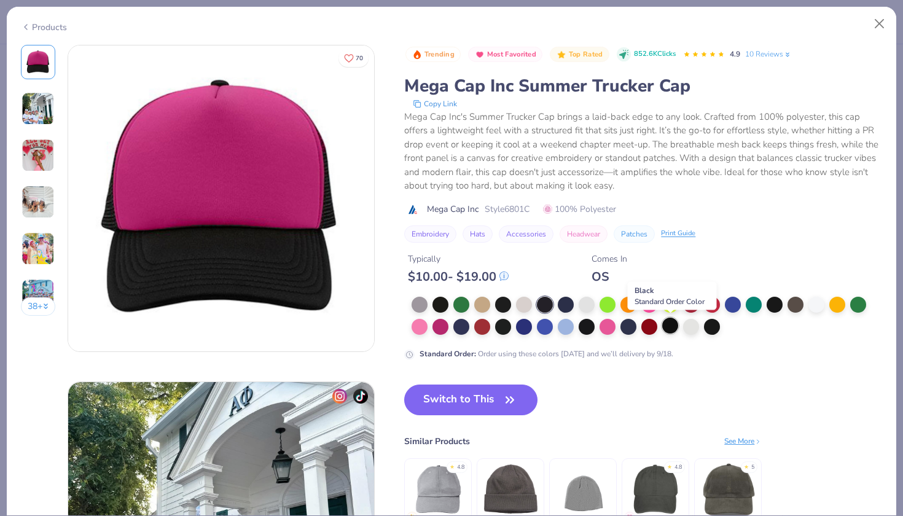
click at [667, 320] on div at bounding box center [670, 325] width 16 height 16
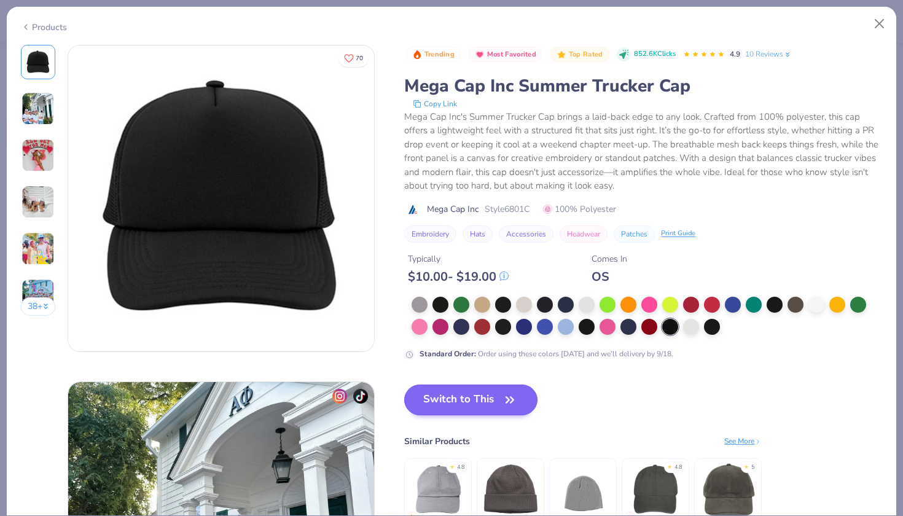
click at [440, 410] on button "Switch to This" at bounding box center [470, 399] width 133 height 31
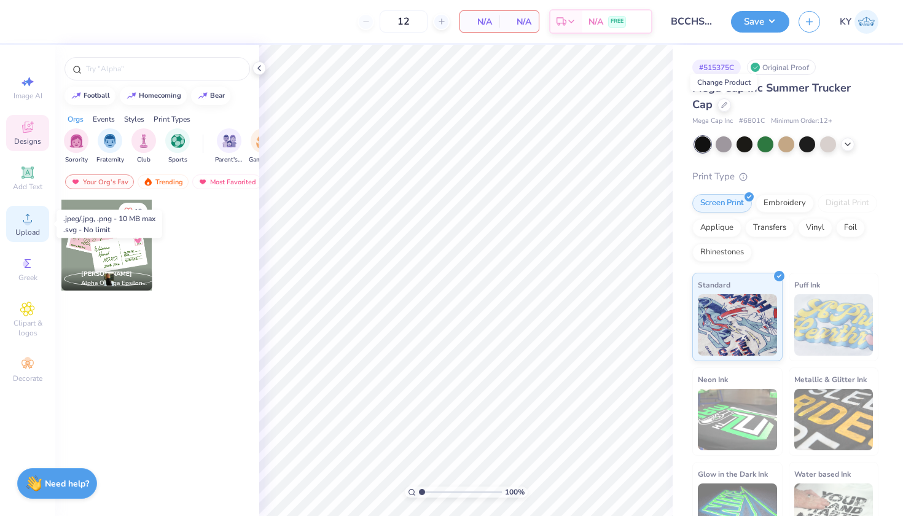
click at [33, 225] on div "Upload" at bounding box center [27, 224] width 43 height 36
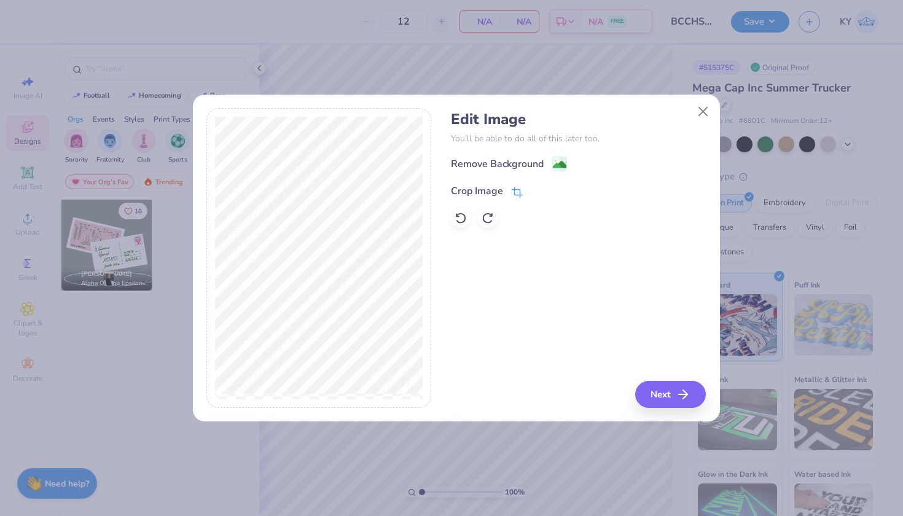
click at [510, 192] on div "Crop Image" at bounding box center [487, 191] width 72 height 15
click at [535, 190] on polyline at bounding box center [537, 190] width 5 height 4
click at [538, 160] on div "Remove Background" at bounding box center [497, 165] width 93 height 15
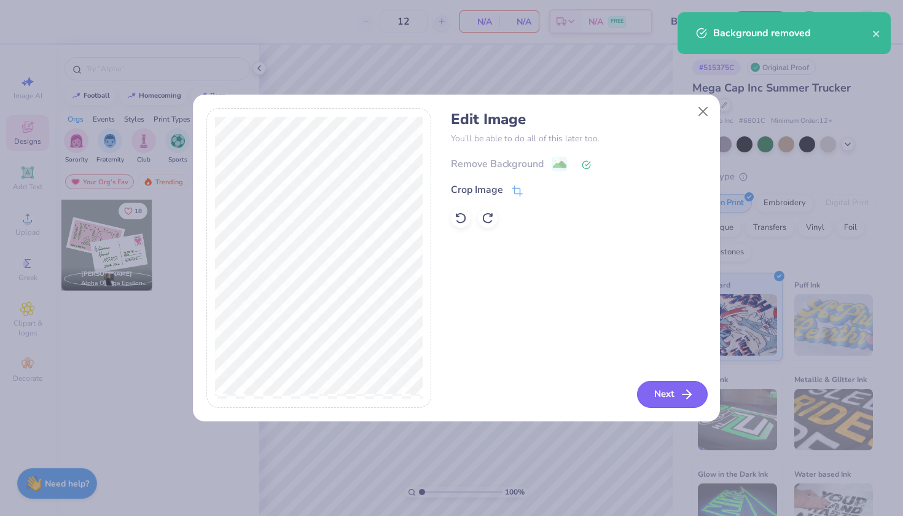
click at [676, 395] on button "Next" at bounding box center [672, 394] width 71 height 27
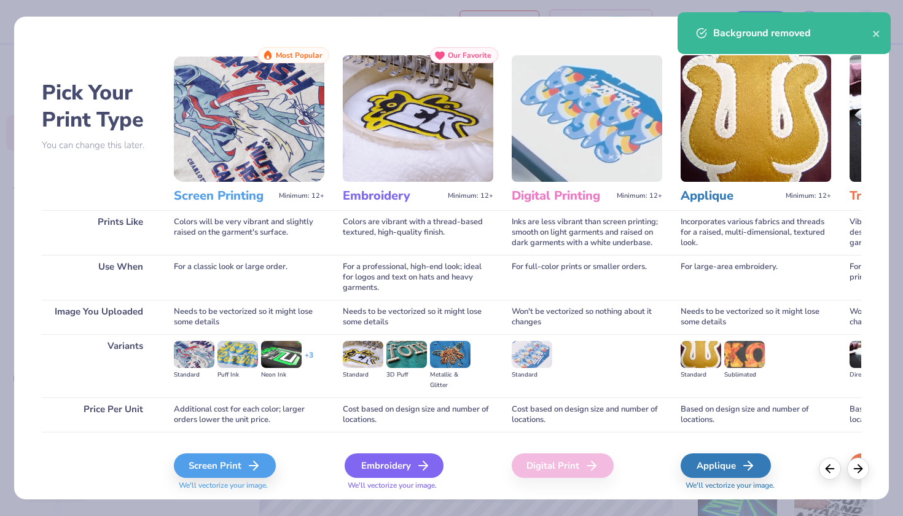
click at [396, 467] on div "Embroidery" at bounding box center [393, 465] width 99 height 25
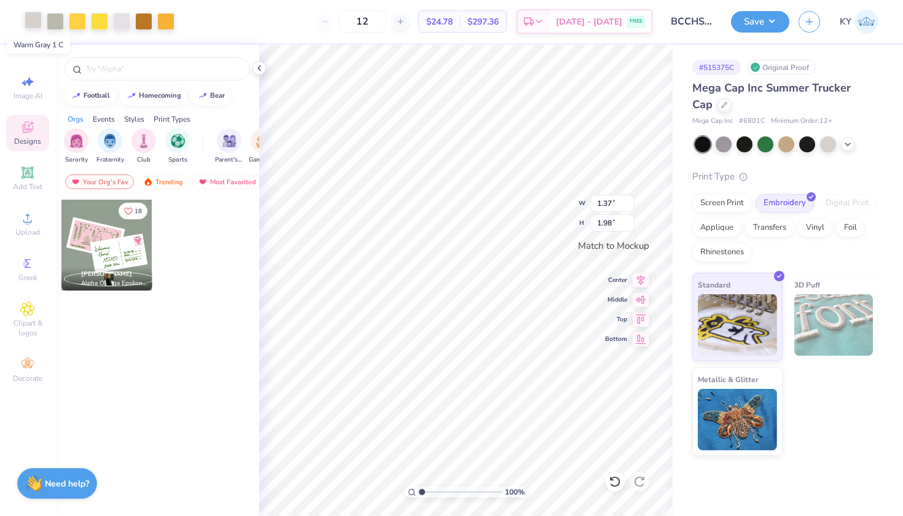
click at [35, 23] on div at bounding box center [33, 20] width 17 height 17
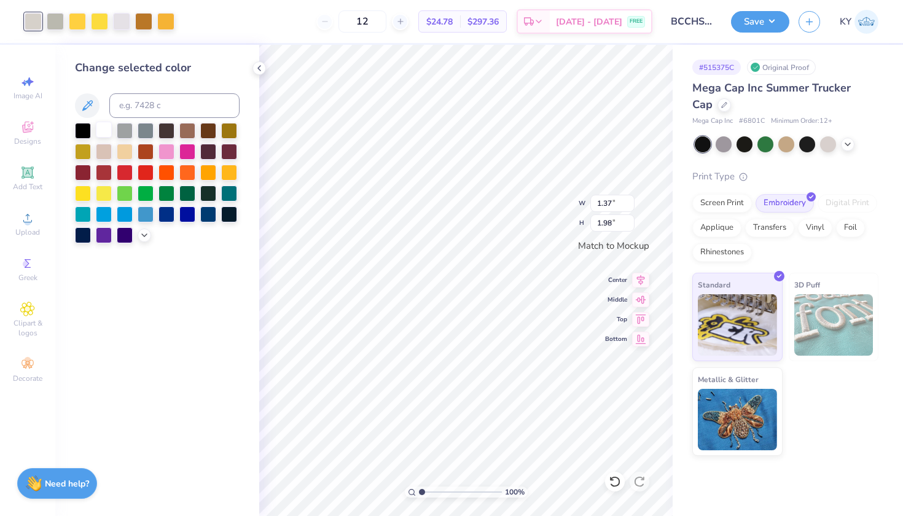
click at [98, 129] on div at bounding box center [104, 130] width 16 height 16
click at [55, 24] on div at bounding box center [55, 20] width 17 height 17
click at [103, 131] on div at bounding box center [104, 130] width 16 height 16
click at [101, 21] on div at bounding box center [99, 20] width 17 height 17
click at [104, 128] on div at bounding box center [104, 130] width 16 height 16
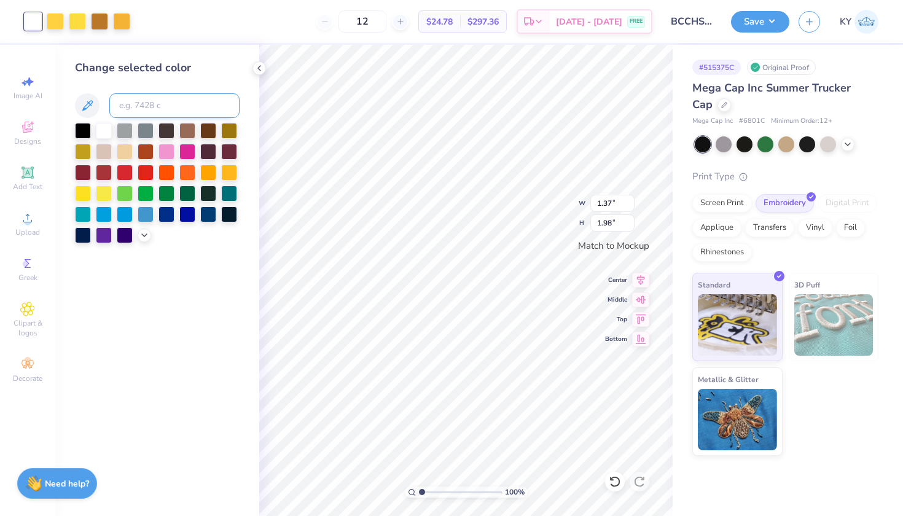
click at [126, 104] on input at bounding box center [174, 105] width 130 height 25
click at [74, 14] on div at bounding box center [77, 20] width 17 height 17
click at [146, 106] on input at bounding box center [174, 105] width 130 height 25
type input "122"
click at [76, 22] on div at bounding box center [77, 20] width 17 height 17
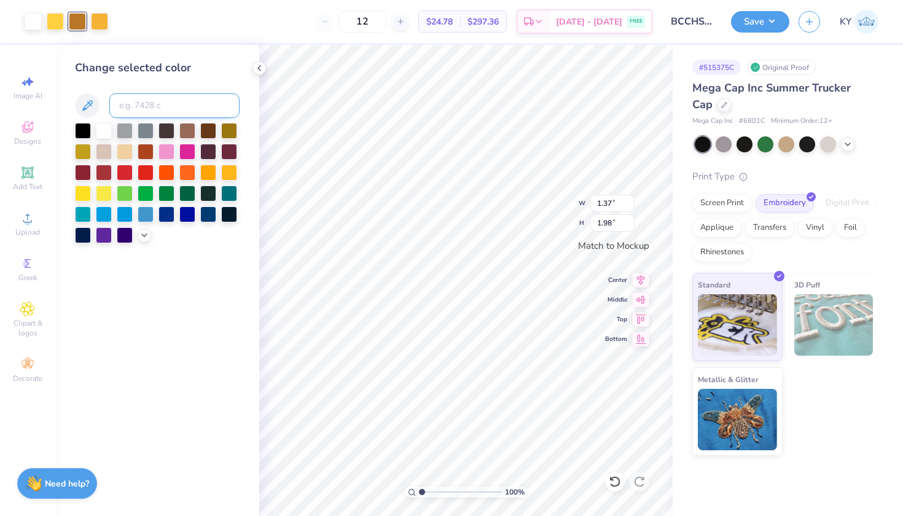
click at [126, 93] on input at bounding box center [174, 105] width 130 height 25
type input "122"
click at [76, 15] on div at bounding box center [77, 20] width 17 height 17
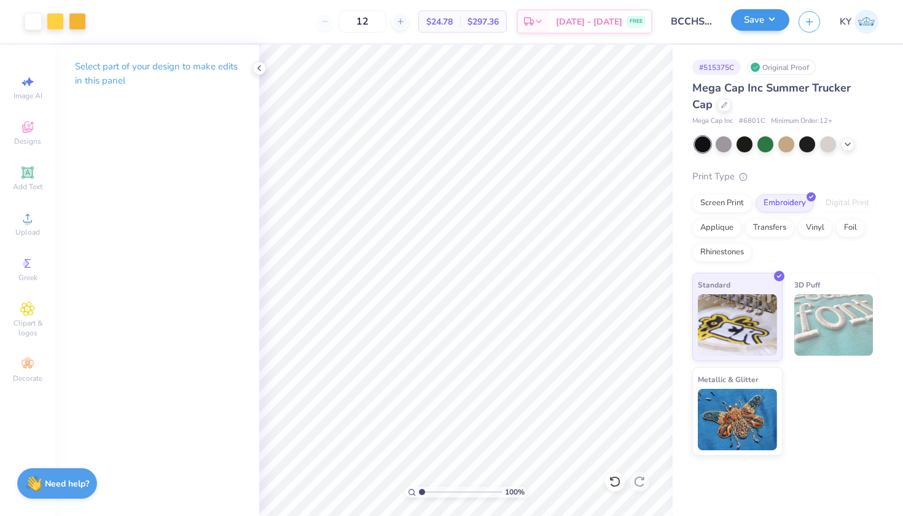
click at [755, 20] on button "Save" at bounding box center [760, 19] width 58 height 21
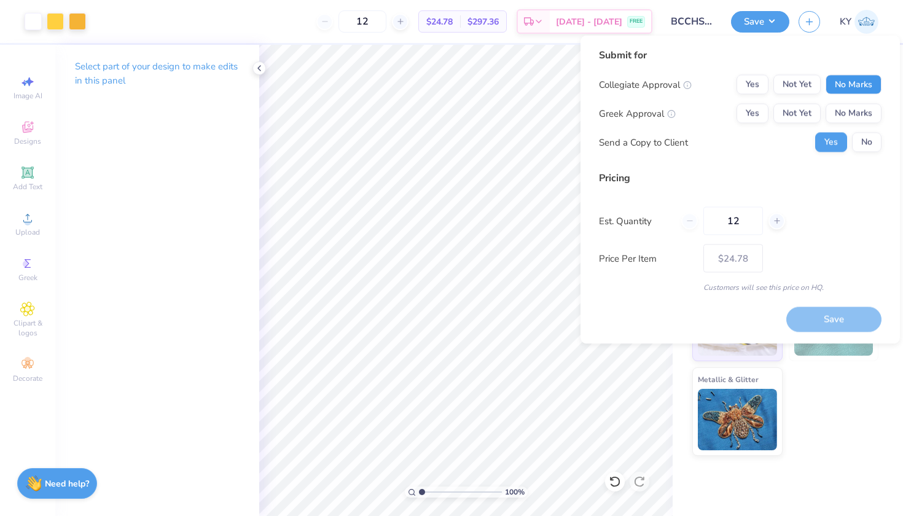
click at [842, 90] on button "No Marks" at bounding box center [853, 85] width 56 height 20
click at [844, 120] on button "No Marks" at bounding box center [853, 114] width 56 height 20
click at [812, 313] on button "Save" at bounding box center [833, 318] width 95 height 25
type input "$24.78"
